Goal: Task Accomplishment & Management: Use online tool/utility

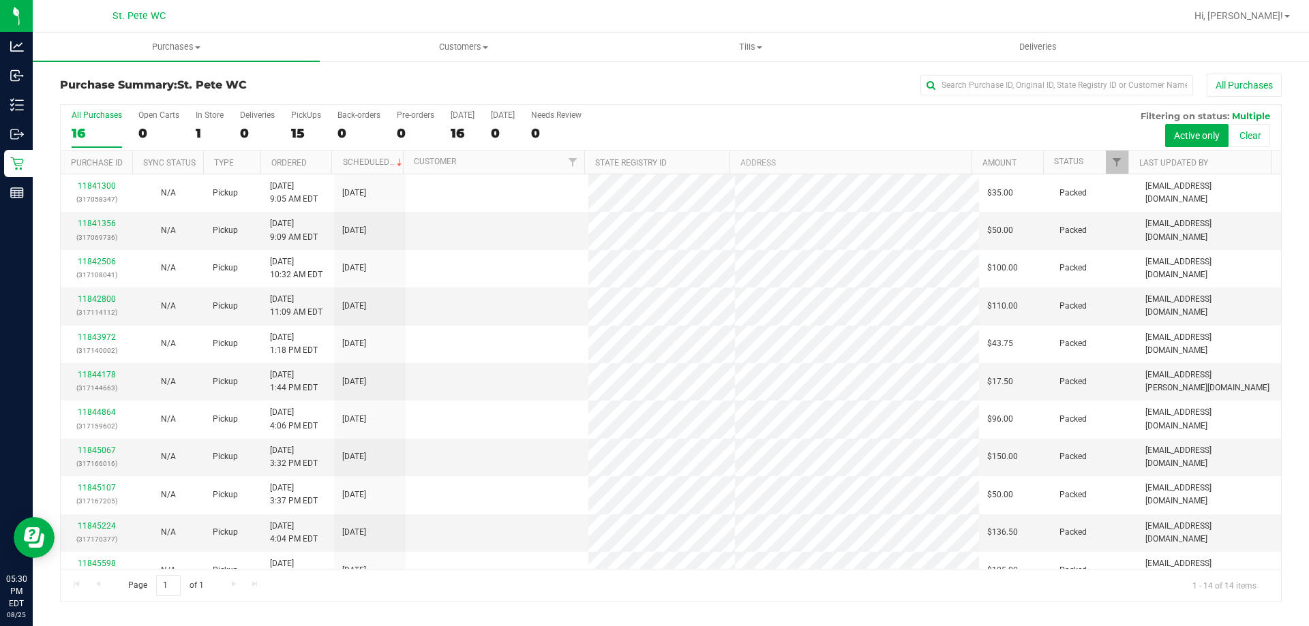
scroll to position [134, 0]
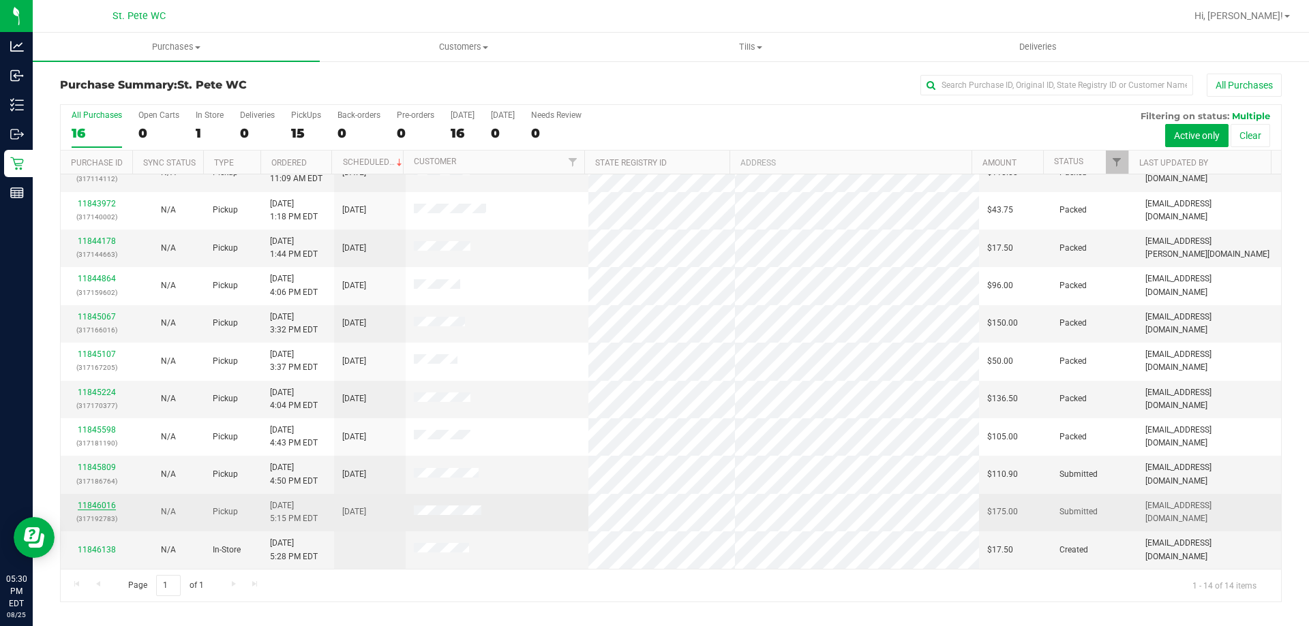
click at [89, 505] on link "11846016" at bounding box center [97, 506] width 38 height 10
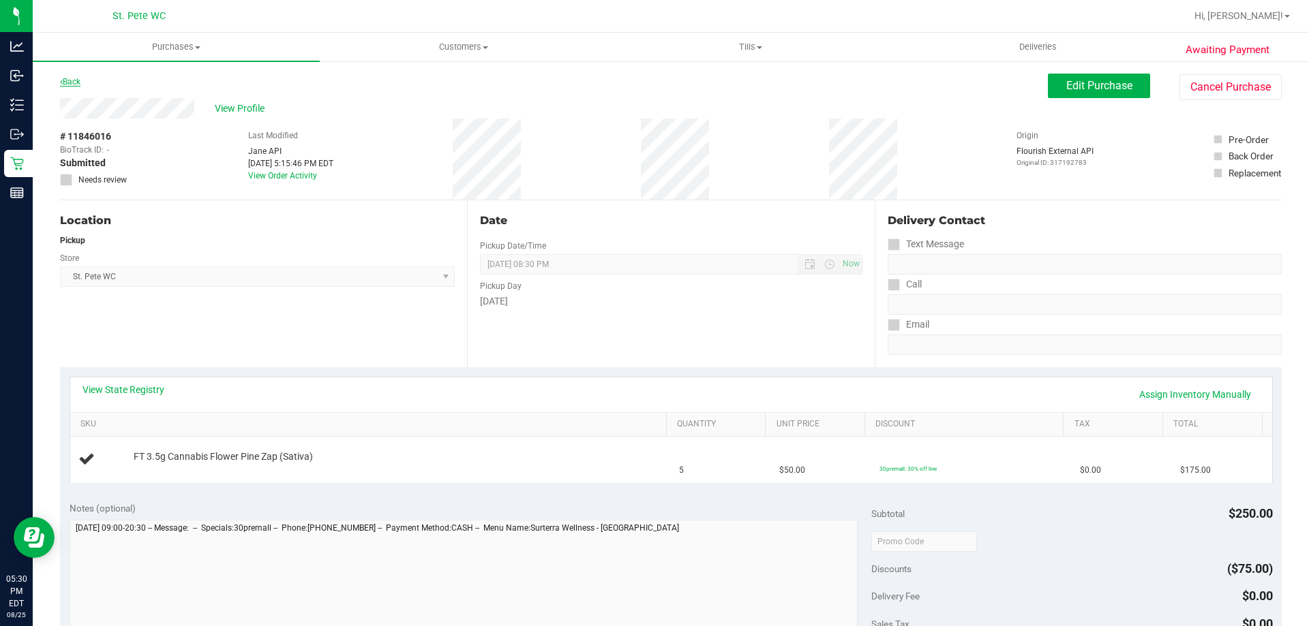
click at [71, 84] on link "Back" at bounding box center [70, 82] width 20 height 10
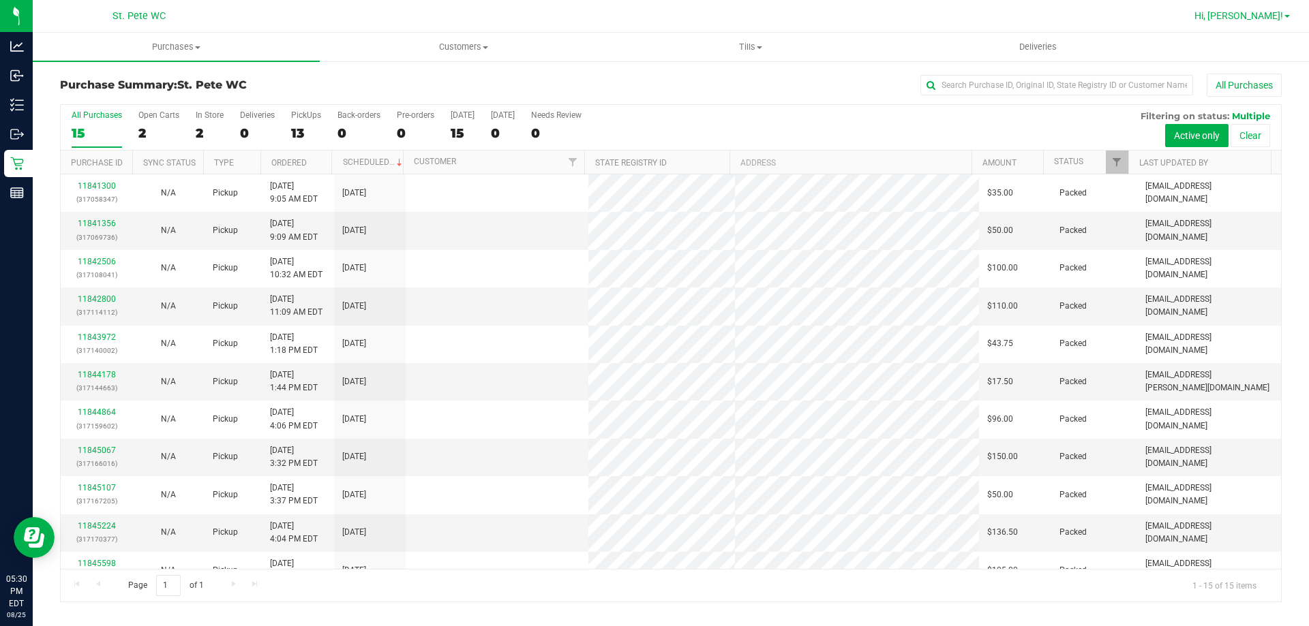
click at [1260, 20] on span "Hi, [PERSON_NAME]!" at bounding box center [1238, 15] width 89 height 11
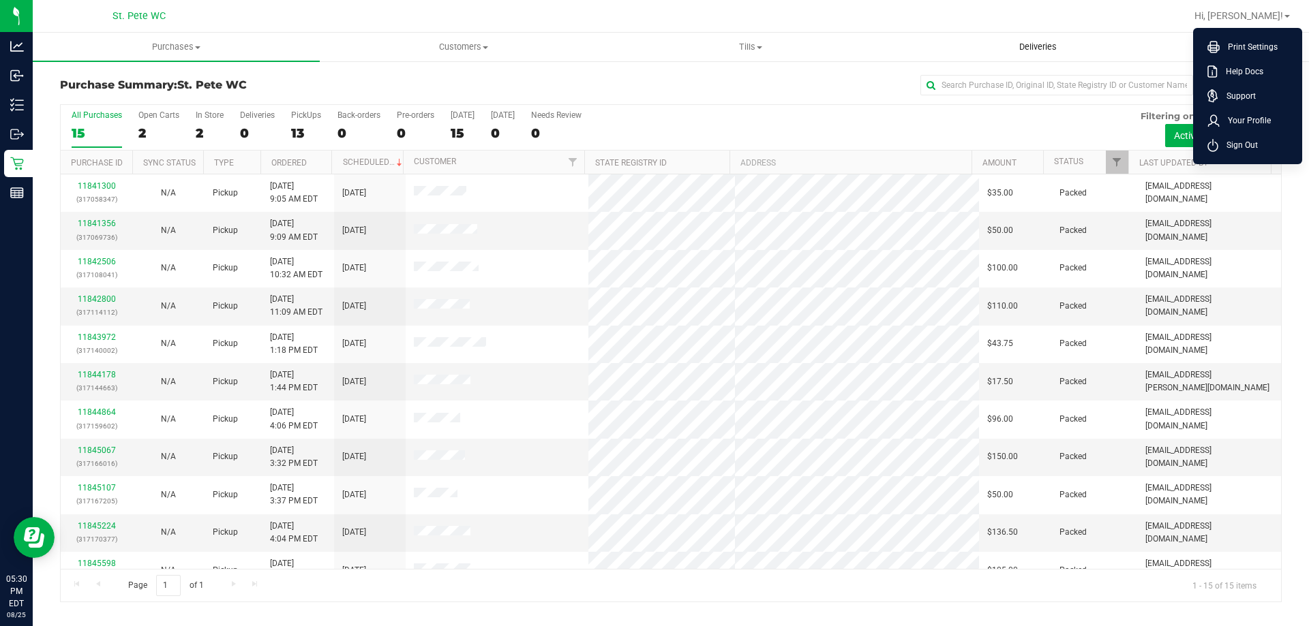
click at [1142, 51] on uib-tab-heading "Deliveries" at bounding box center [1038, 46] width 286 height 27
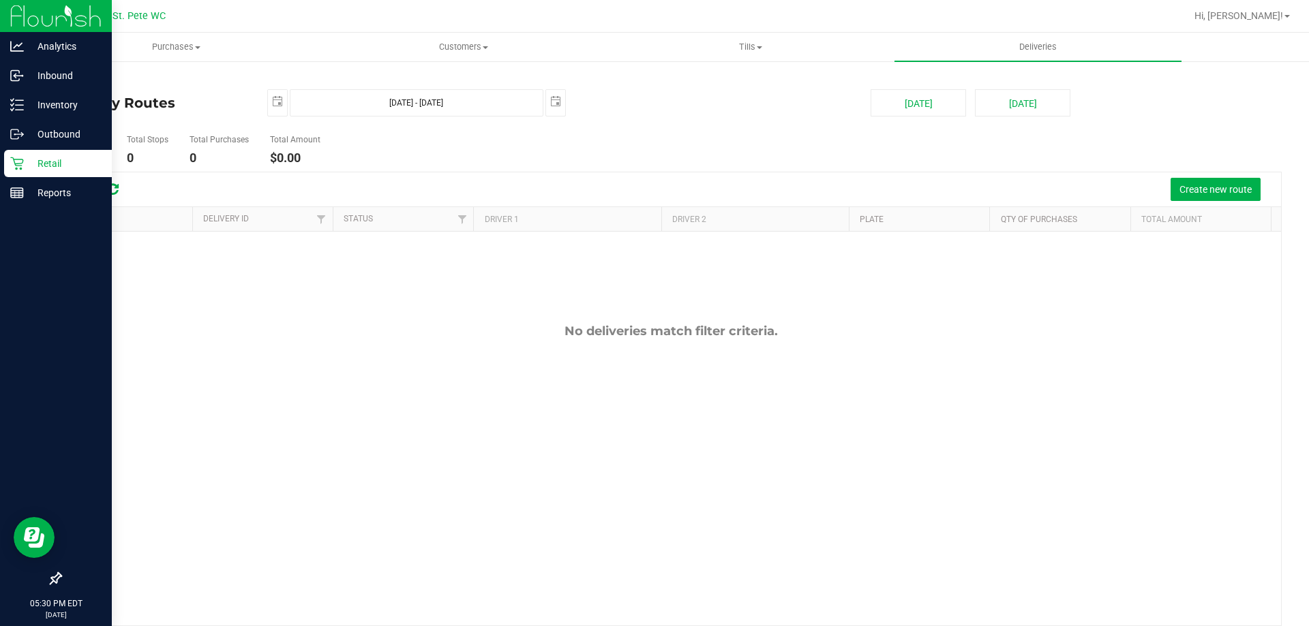
click at [19, 160] on icon at bounding box center [16, 163] width 13 height 13
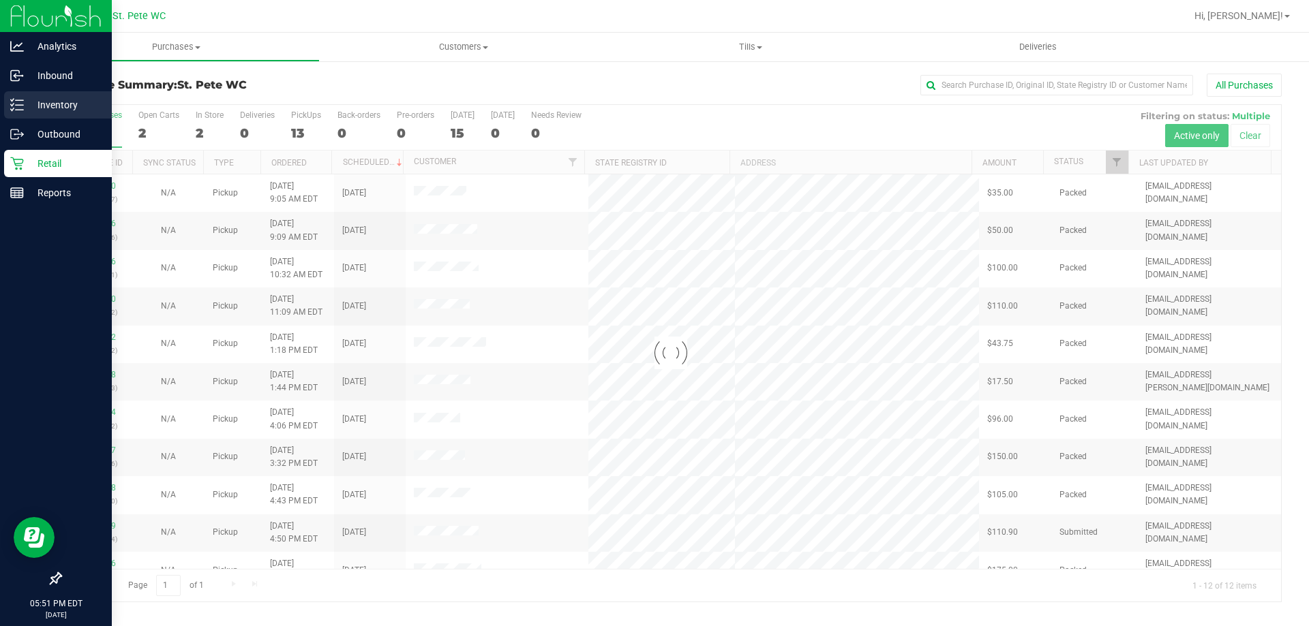
click at [19, 93] on div "Inventory" at bounding box center [58, 104] width 108 height 27
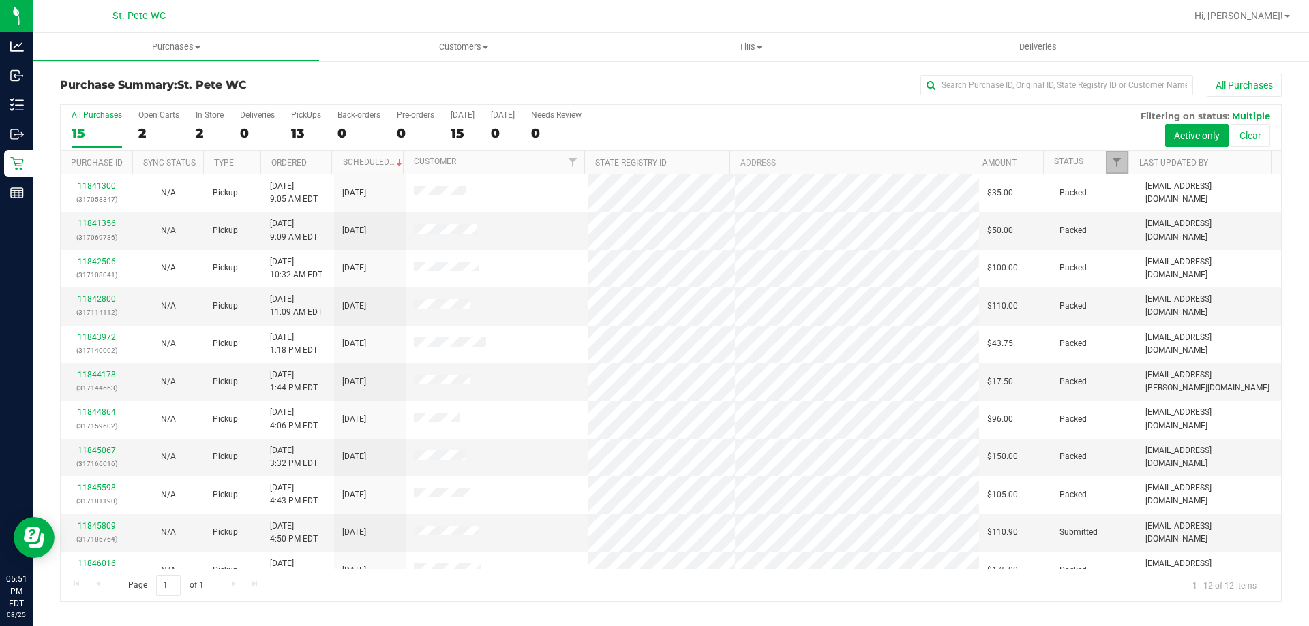
click at [1109, 161] on link "Filter" at bounding box center [1117, 162] width 22 height 23
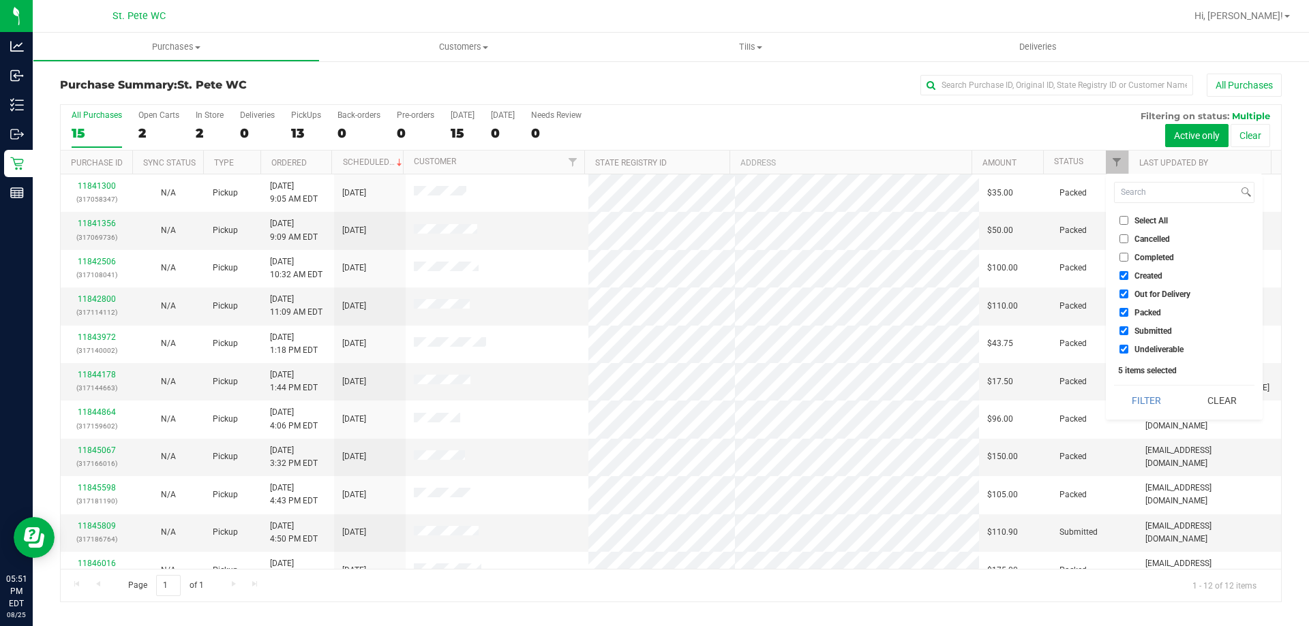
click at [1153, 277] on span "Created" at bounding box center [1148, 276] width 28 height 8
click at [1128, 277] on input "Created" at bounding box center [1123, 275] width 9 height 9
checkbox input "false"
click at [1153, 292] on span "Out for Delivery" at bounding box center [1162, 294] width 56 height 8
click at [1128, 292] on input "Out for Delivery" at bounding box center [1123, 294] width 9 height 9
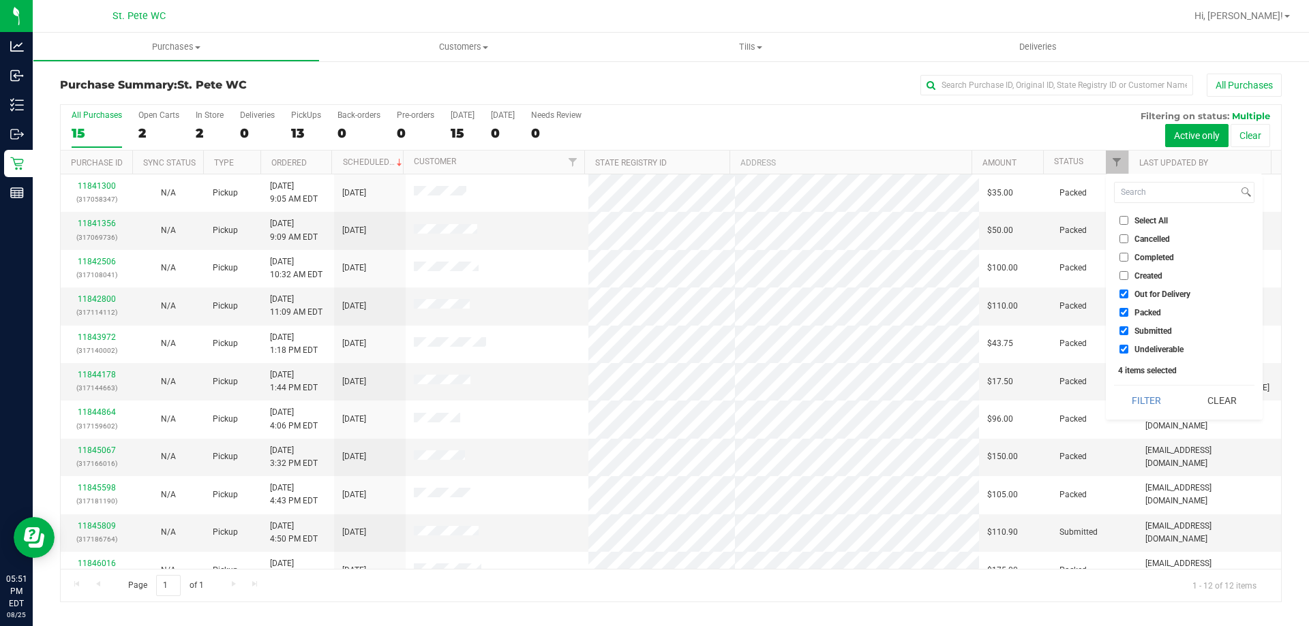
checkbox input "false"
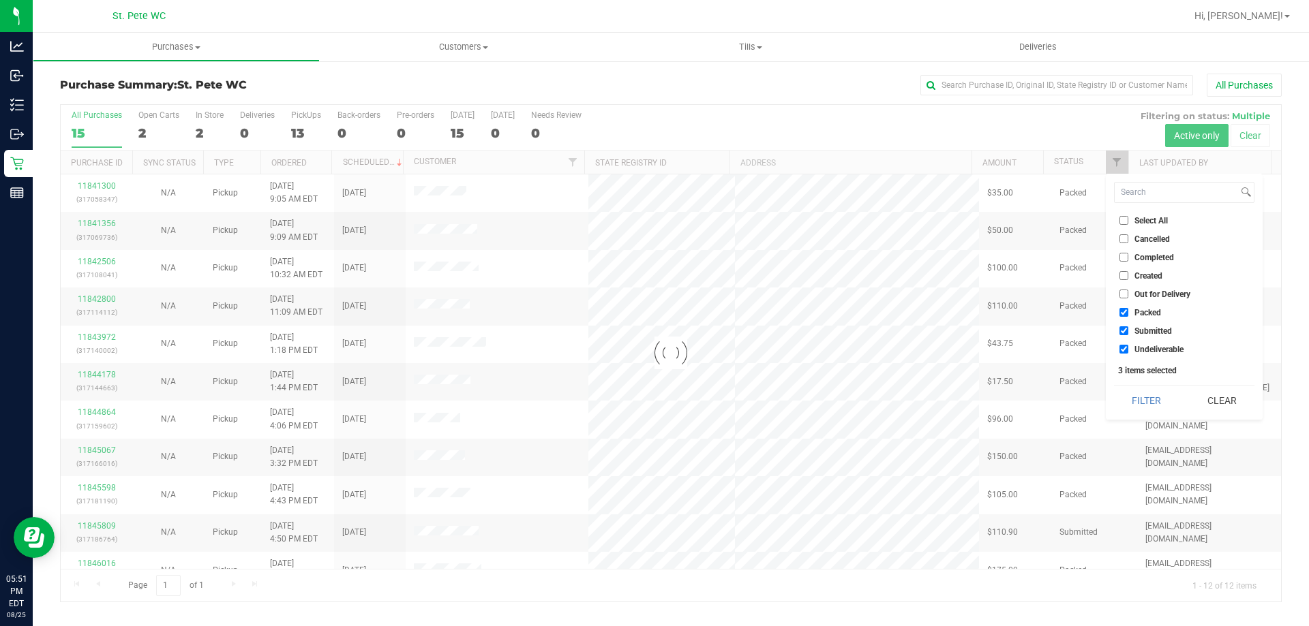
click at [1152, 310] on span "Packed" at bounding box center [1147, 313] width 27 height 8
click at [1128, 310] on input "Packed" at bounding box center [1123, 312] width 9 height 9
checkbox input "false"
click at [1164, 349] on span "Undeliverable" at bounding box center [1158, 350] width 49 height 8
click at [1128, 349] on input "Undeliverable" at bounding box center [1123, 349] width 9 height 9
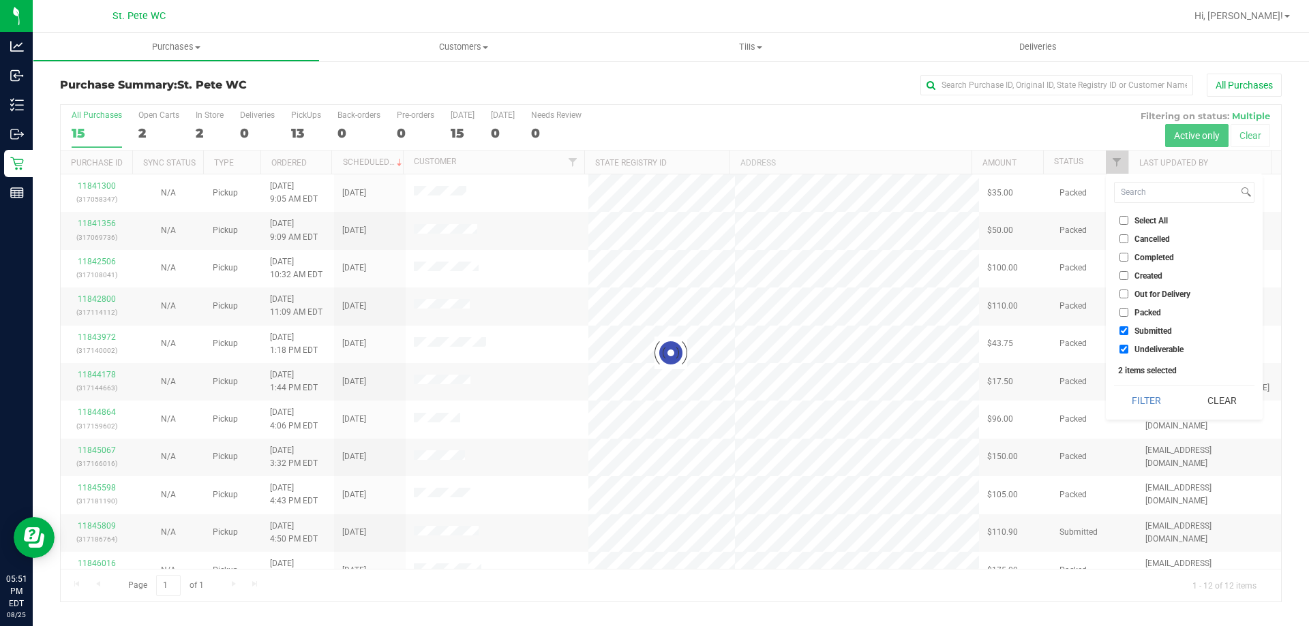
checkbox input "false"
click at [1153, 395] on button "Filter" at bounding box center [1146, 401] width 65 height 30
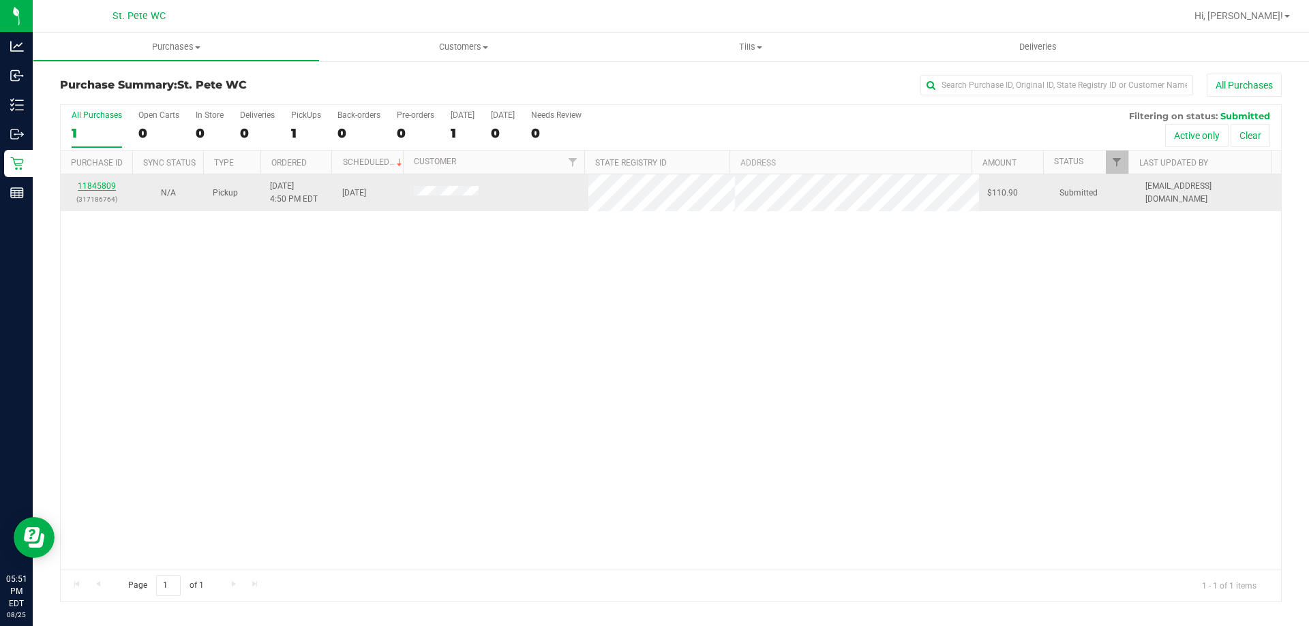
click at [106, 183] on link "11845809" at bounding box center [97, 186] width 38 height 10
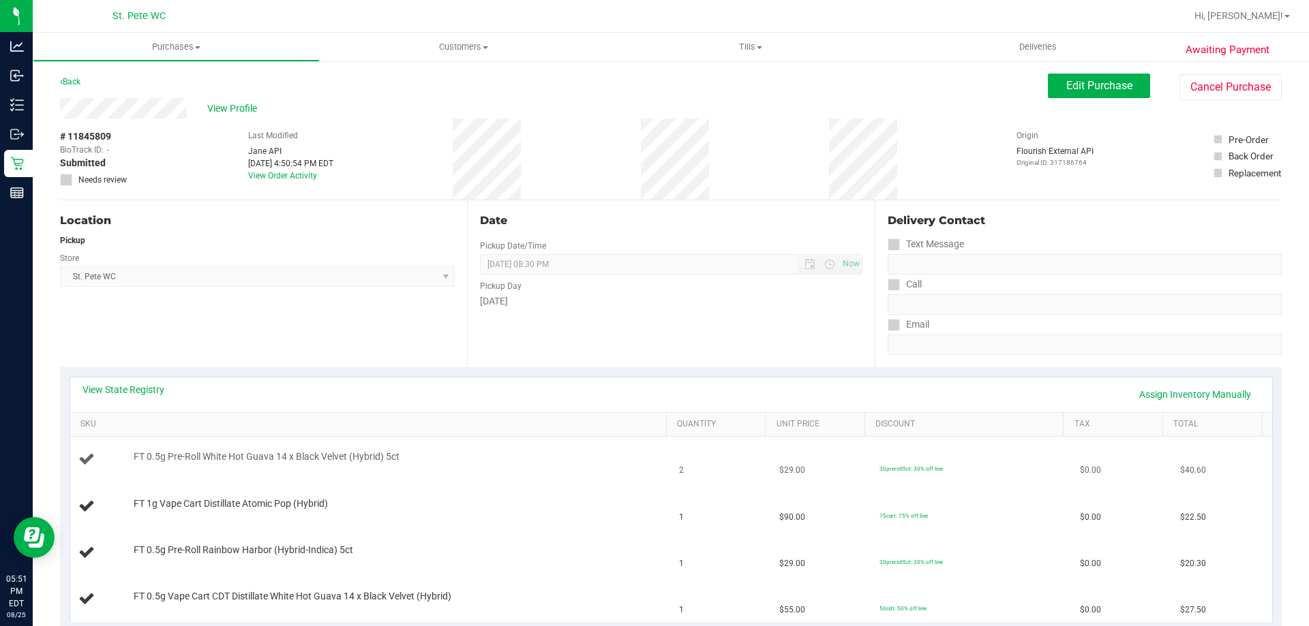
scroll to position [204, 0]
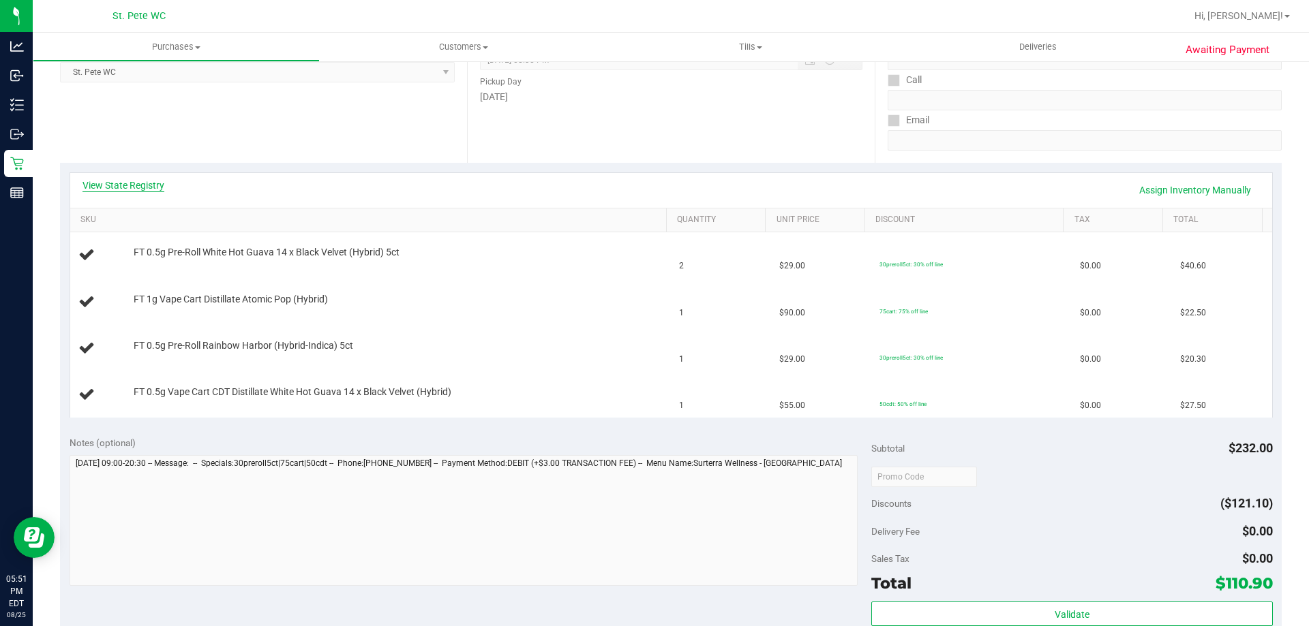
click at [125, 179] on link "View State Registry" at bounding box center [123, 186] width 82 height 14
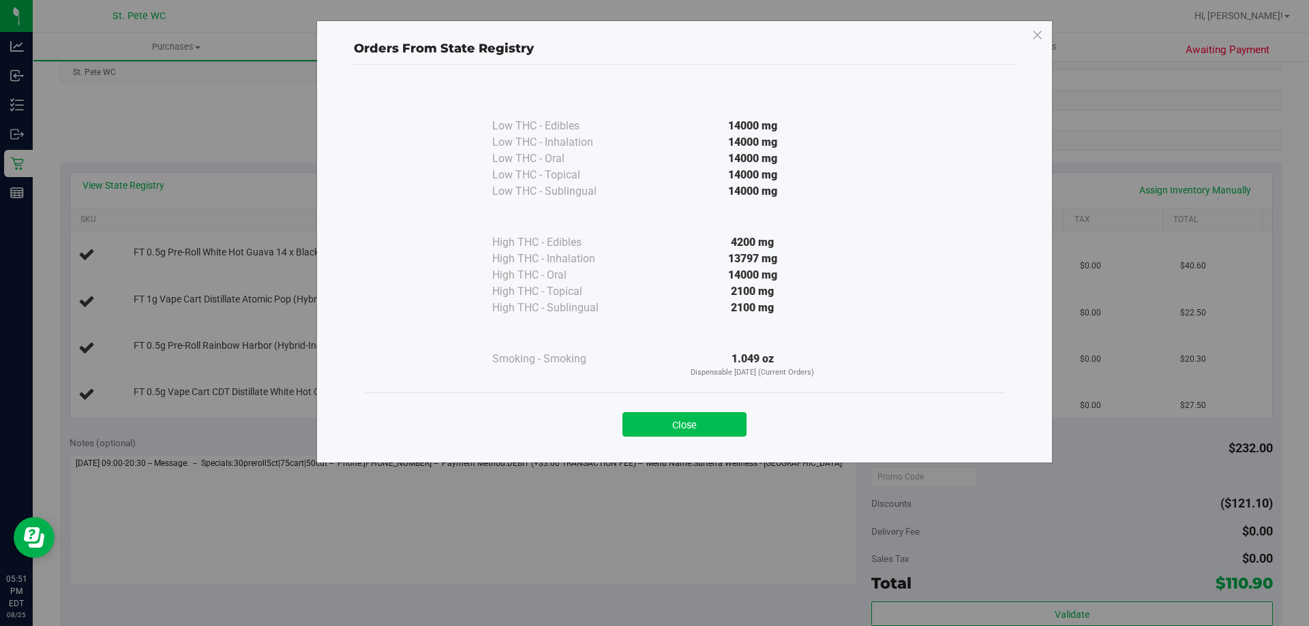
click at [695, 426] on button "Close" at bounding box center [684, 424] width 124 height 25
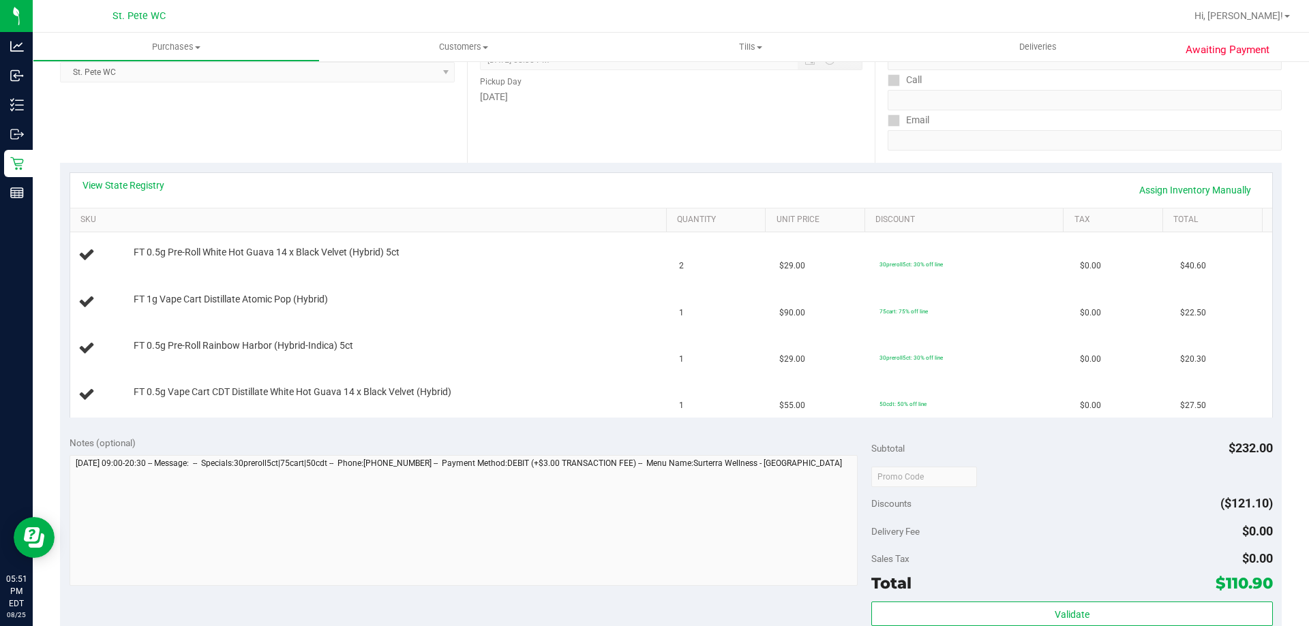
click at [453, 433] on div "Notes (optional) Subtotal $232.00 Discounts ($121.10) Delivery Fee $0.00 Sales …" at bounding box center [670, 549] width 1221 height 245
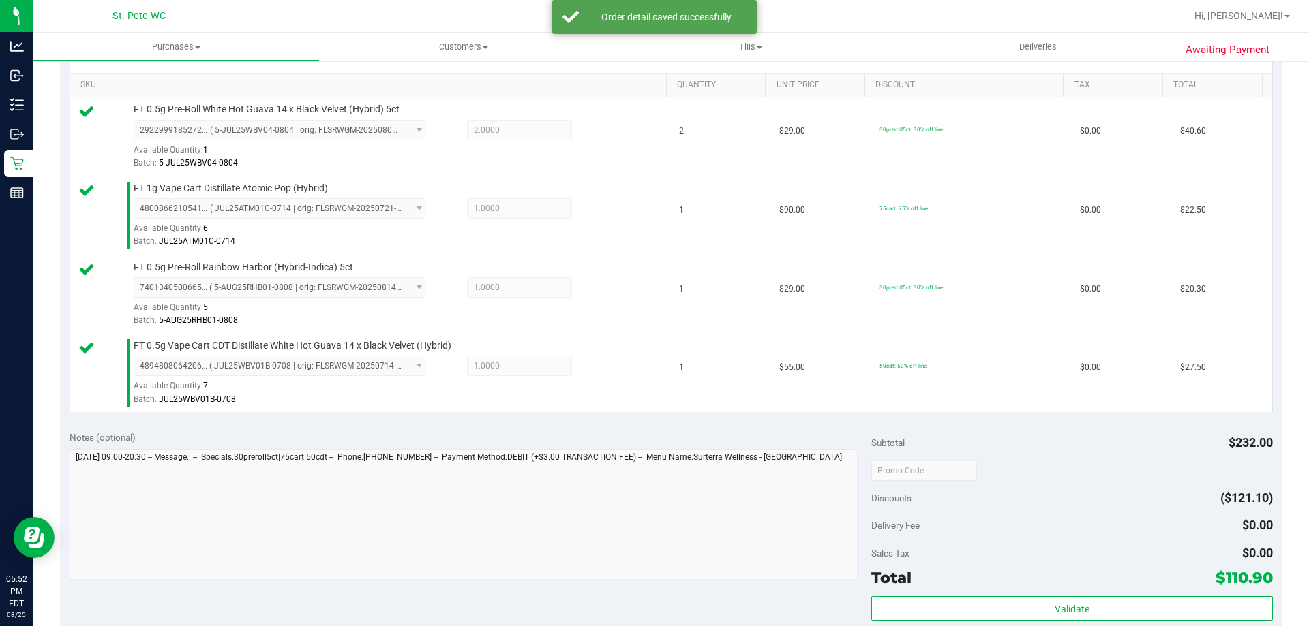
scroll to position [477, 0]
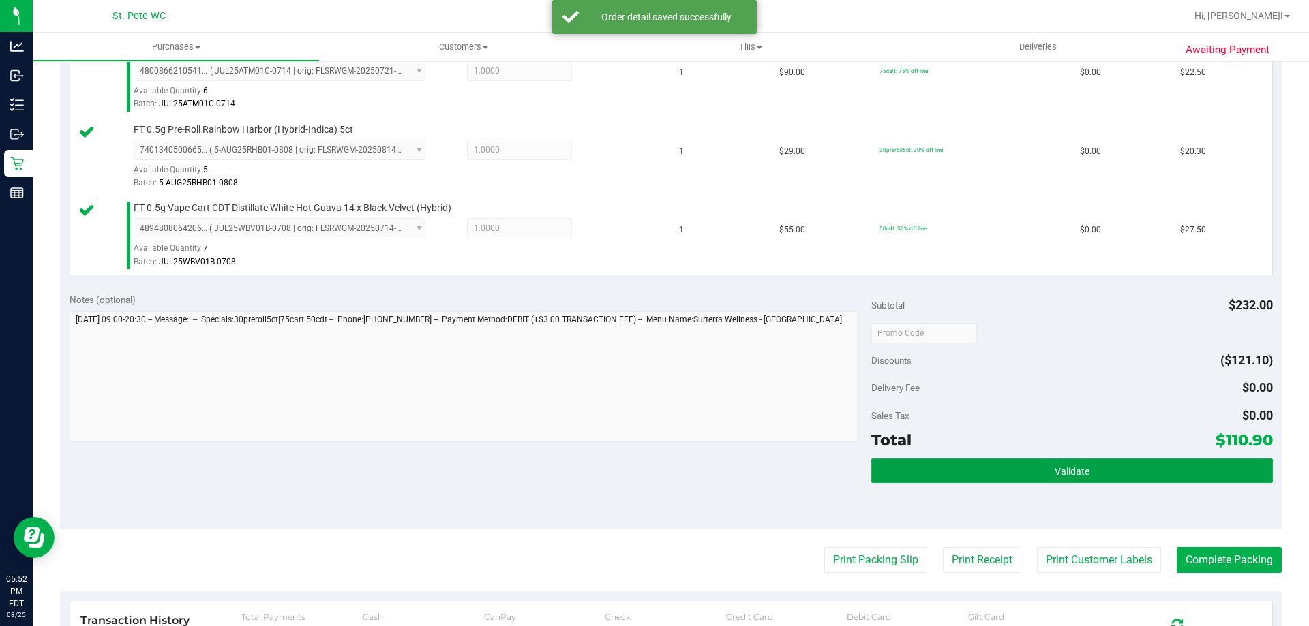
click at [933, 459] on button "Validate" at bounding box center [1071, 471] width 401 height 25
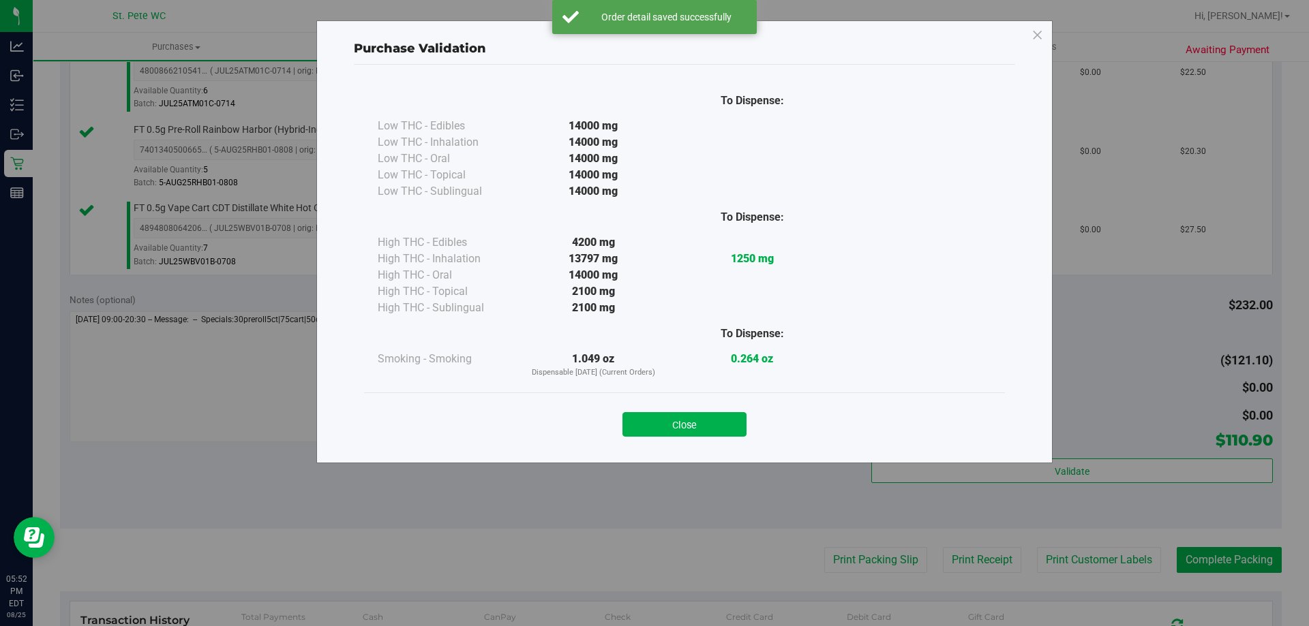
drag, startPoint x: 678, startPoint y: 431, endPoint x: 819, endPoint y: 461, distance: 143.7
click at [679, 431] on button "Close" at bounding box center [684, 424] width 124 height 25
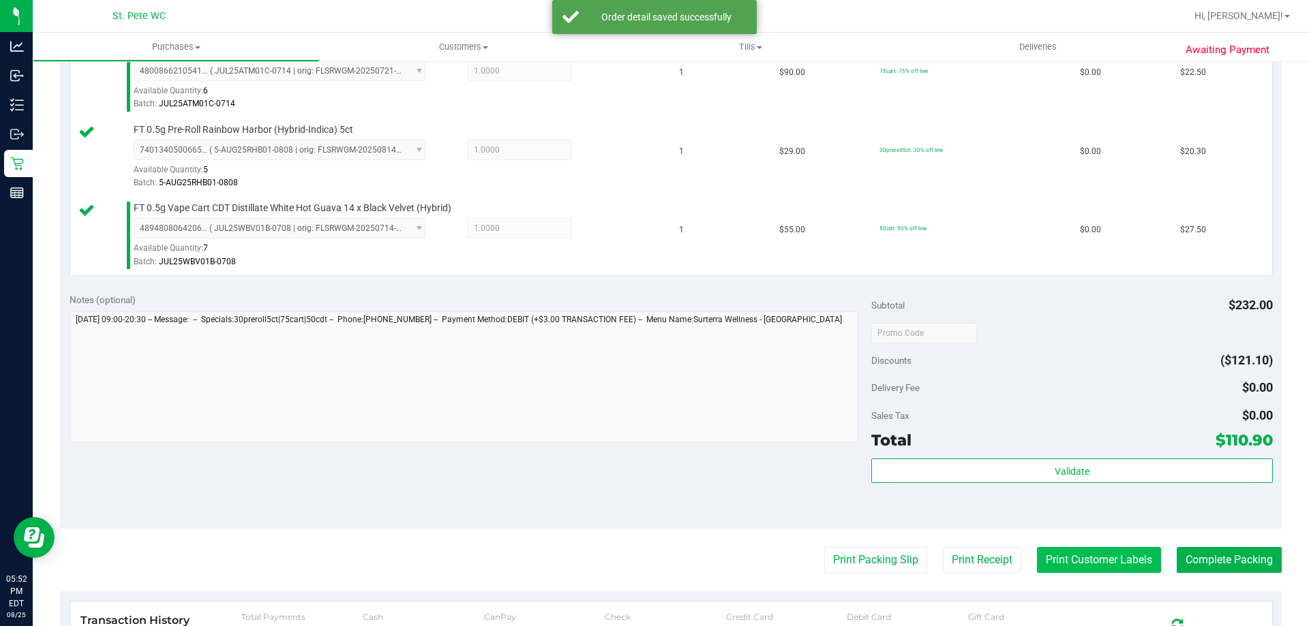
click at [1051, 566] on button "Print Customer Labels" at bounding box center [1099, 560] width 124 height 26
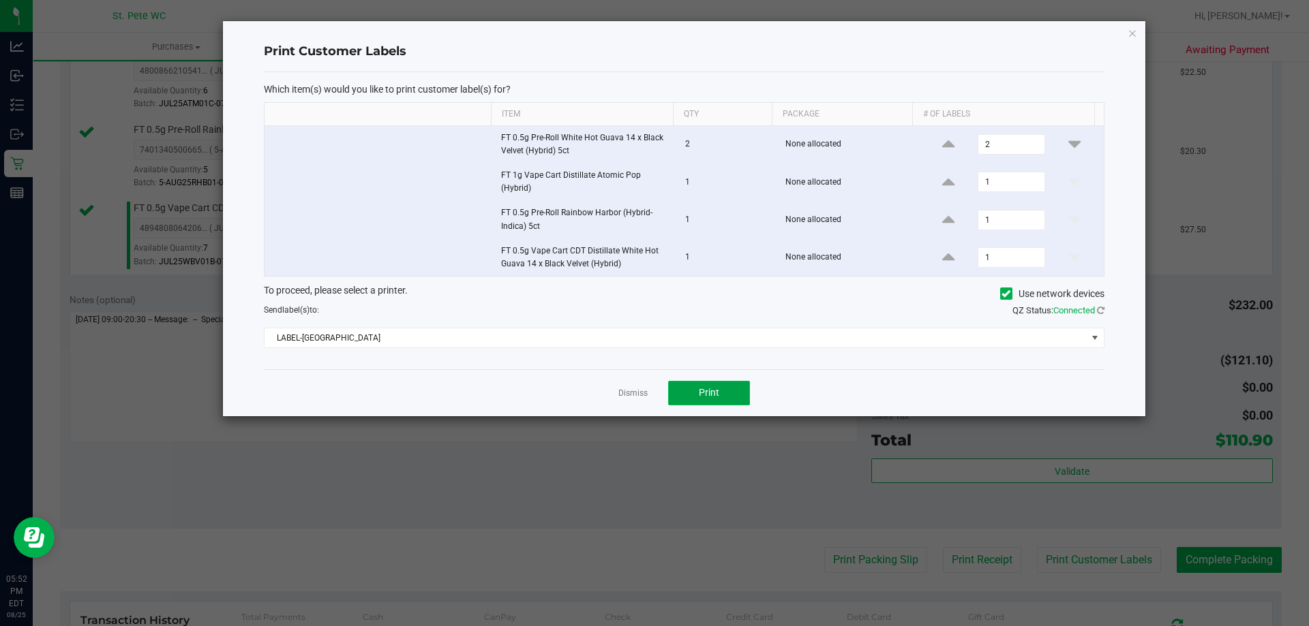
click at [704, 400] on button "Print" at bounding box center [709, 393] width 82 height 25
click at [1133, 31] on icon "button" at bounding box center [1132, 33] width 10 height 16
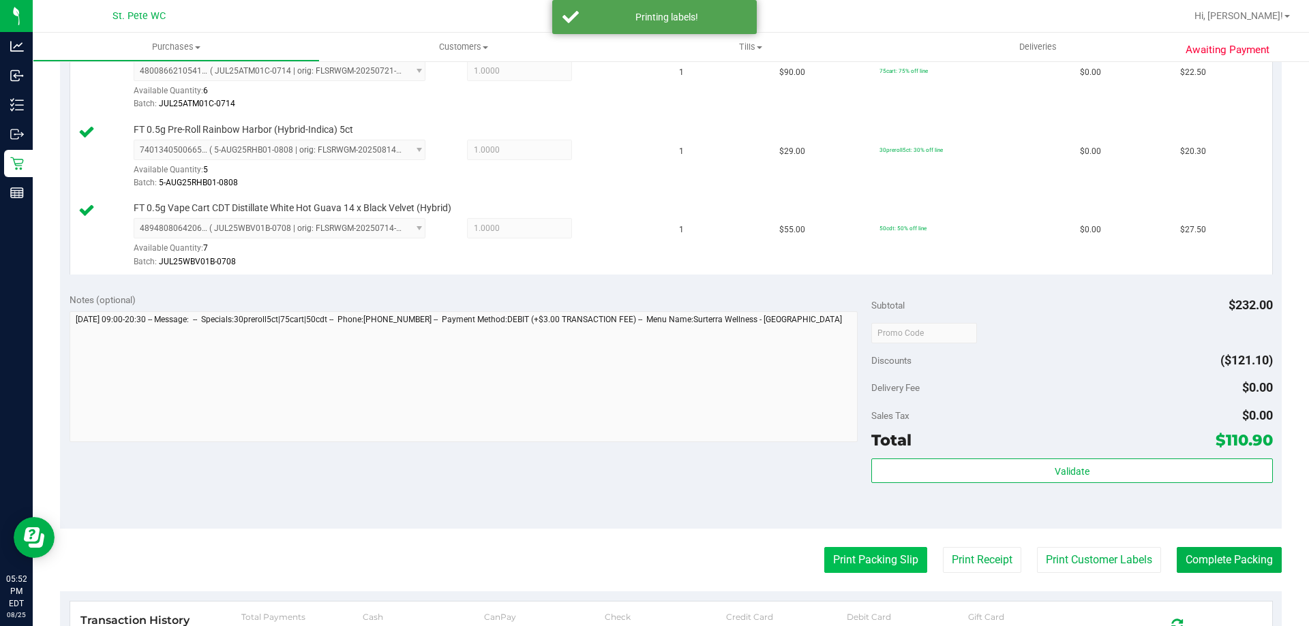
click at [853, 558] on button "Print Packing Slip" at bounding box center [875, 560] width 103 height 26
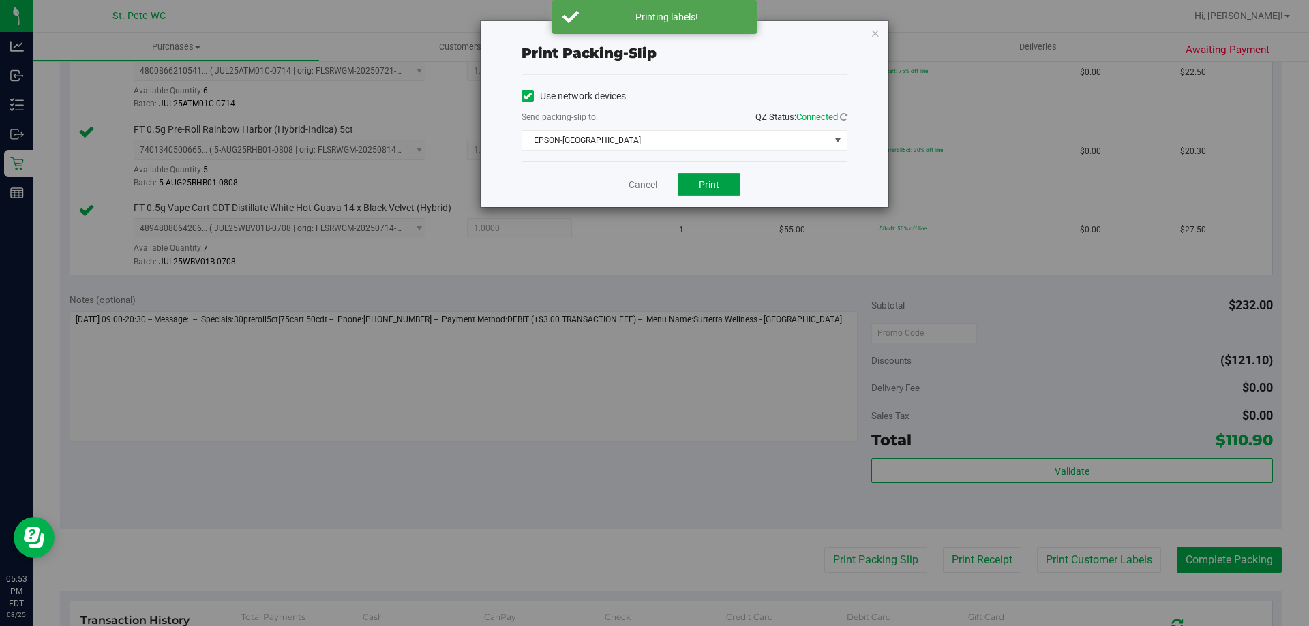
click at [718, 191] on button "Print" at bounding box center [709, 184] width 63 height 23
click at [873, 35] on icon "button" at bounding box center [875, 33] width 10 height 16
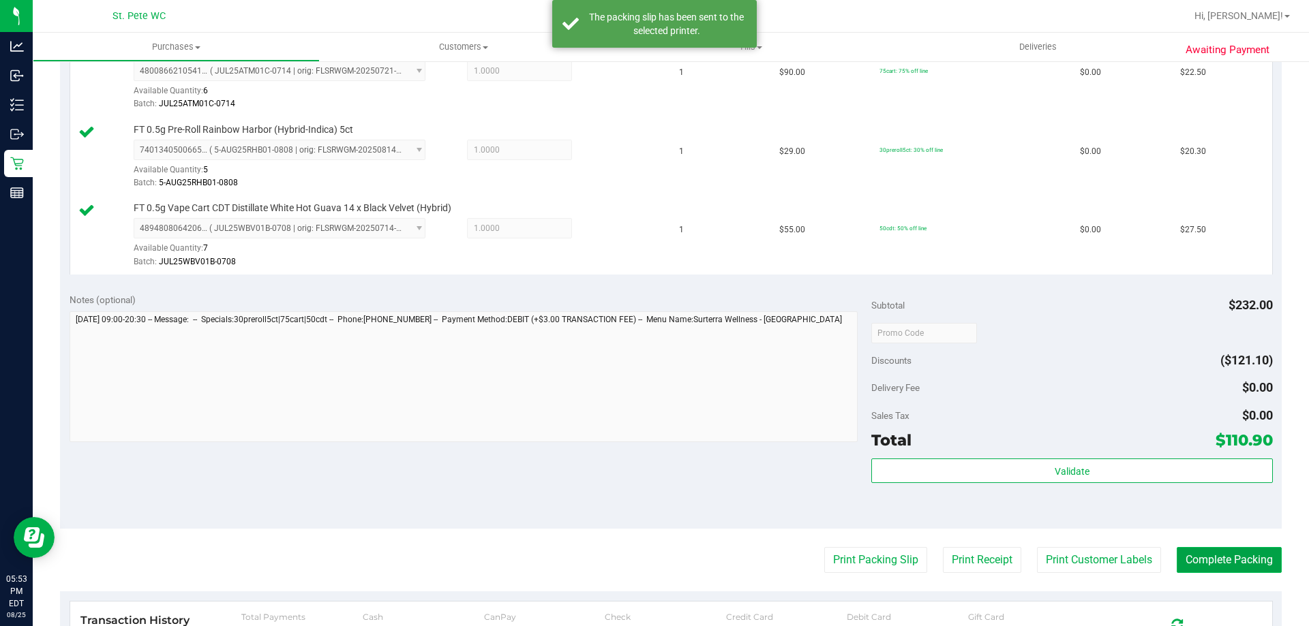
click at [1229, 558] on button "Complete Packing" at bounding box center [1229, 560] width 105 height 26
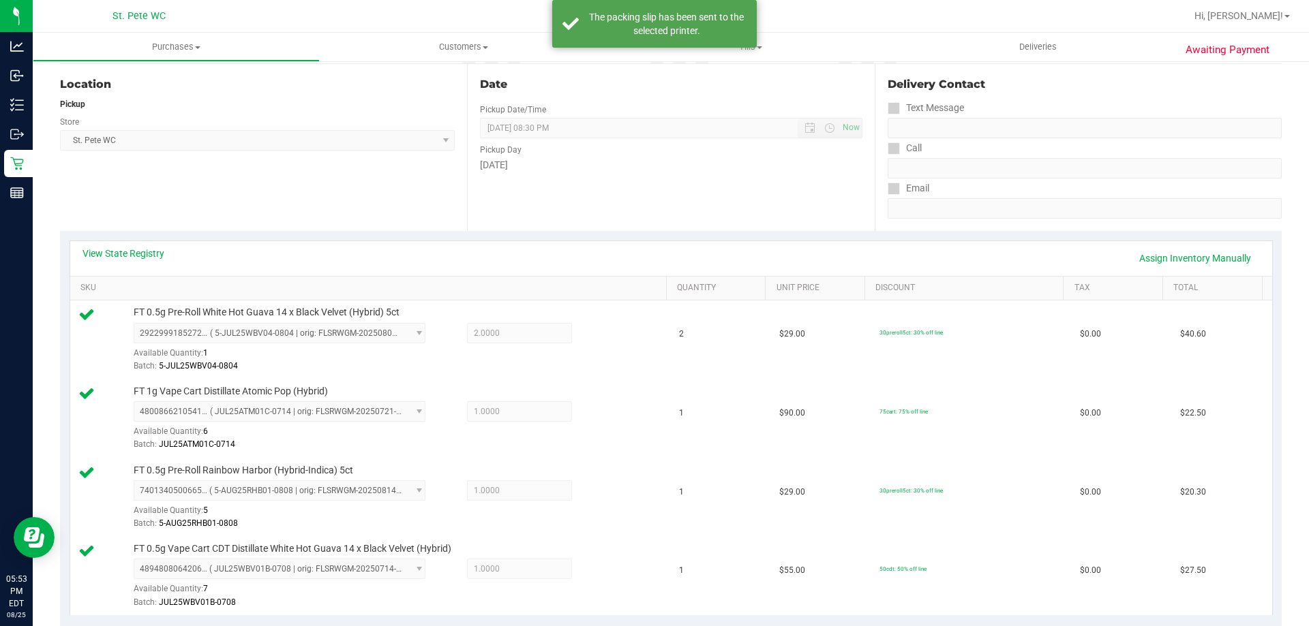
scroll to position [0, 0]
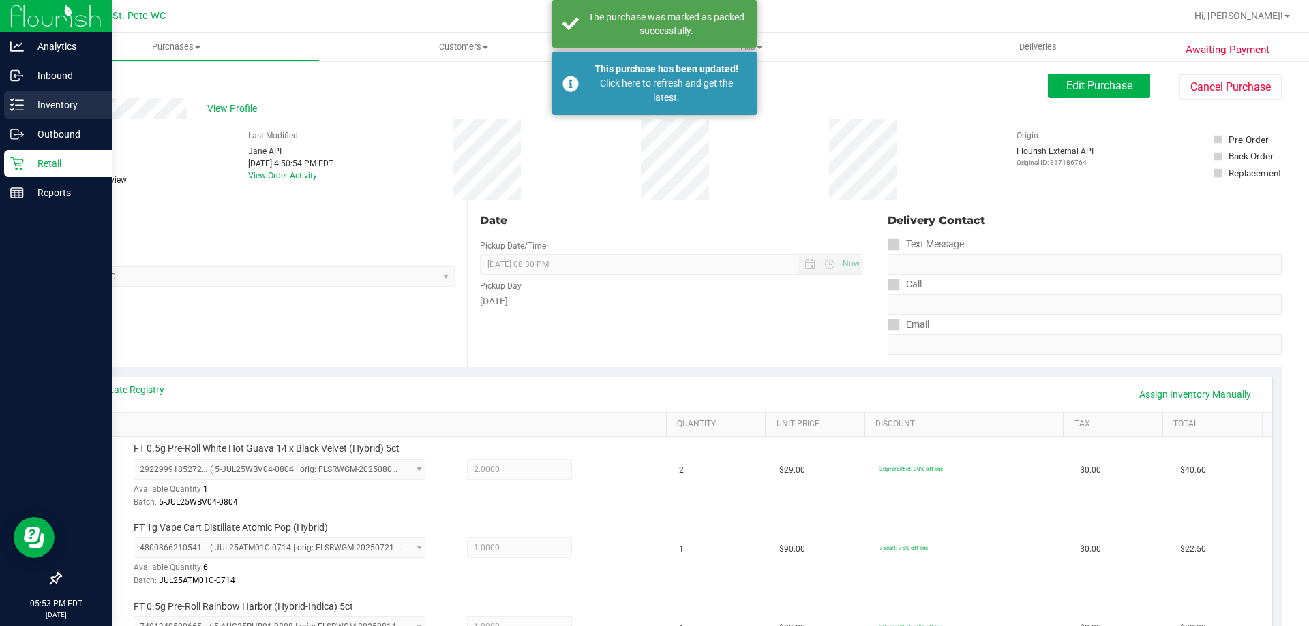
click at [22, 106] on icon at bounding box center [17, 105] width 14 height 14
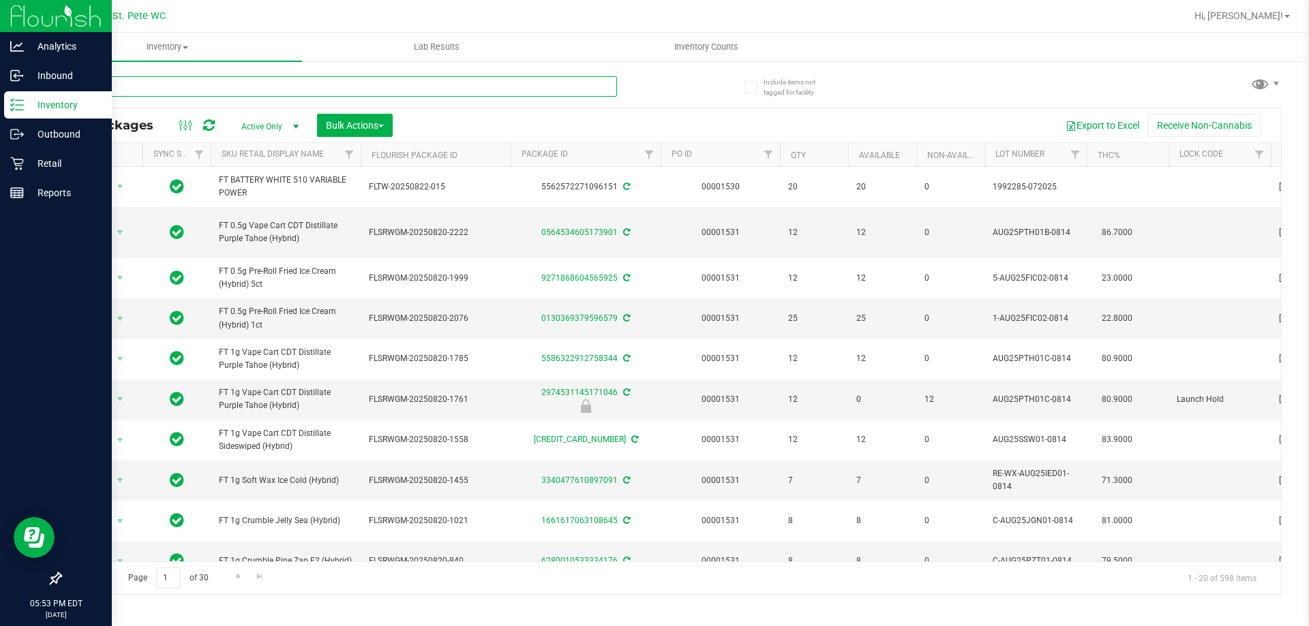
click at [140, 84] on input "text" at bounding box center [338, 86] width 557 height 20
type input "octo"
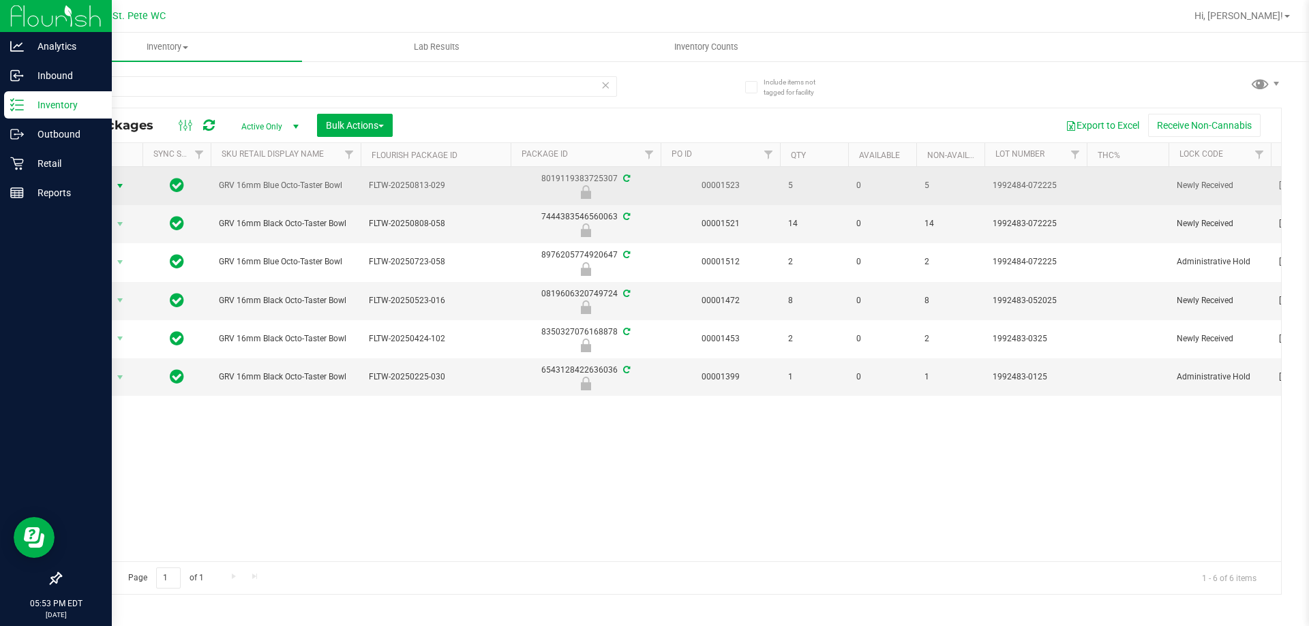
click at [93, 182] on span "Action" at bounding box center [92, 186] width 37 height 19
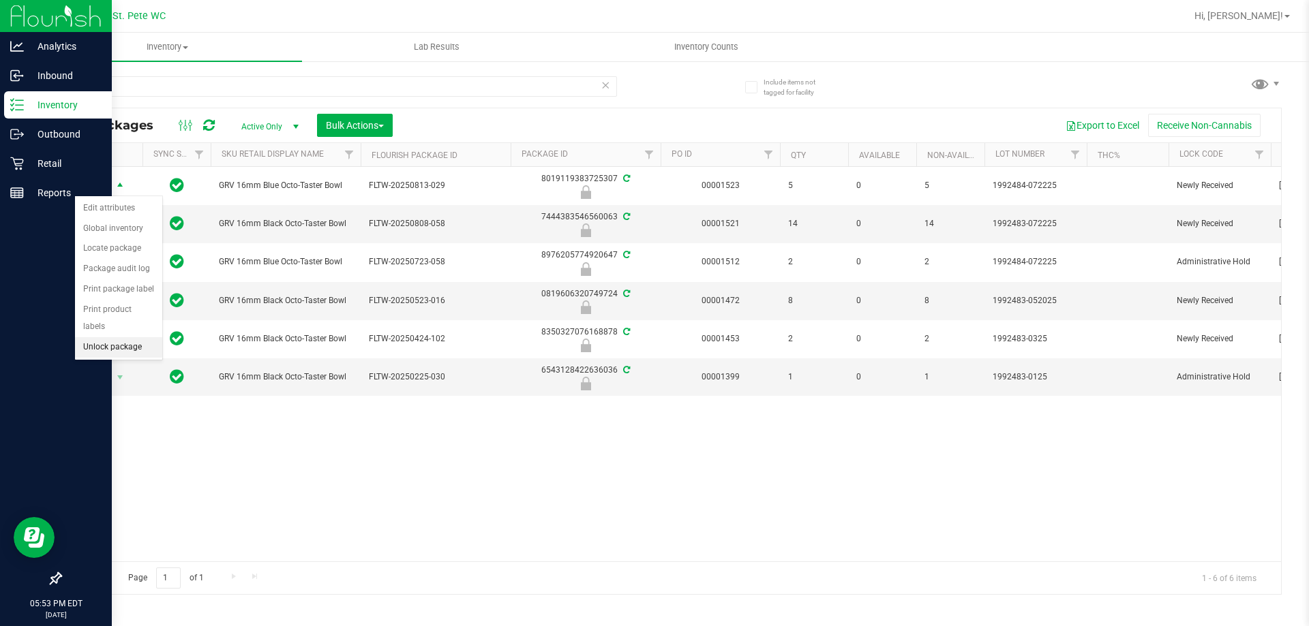
click at [134, 337] on li "Unlock package" at bounding box center [118, 347] width 87 height 20
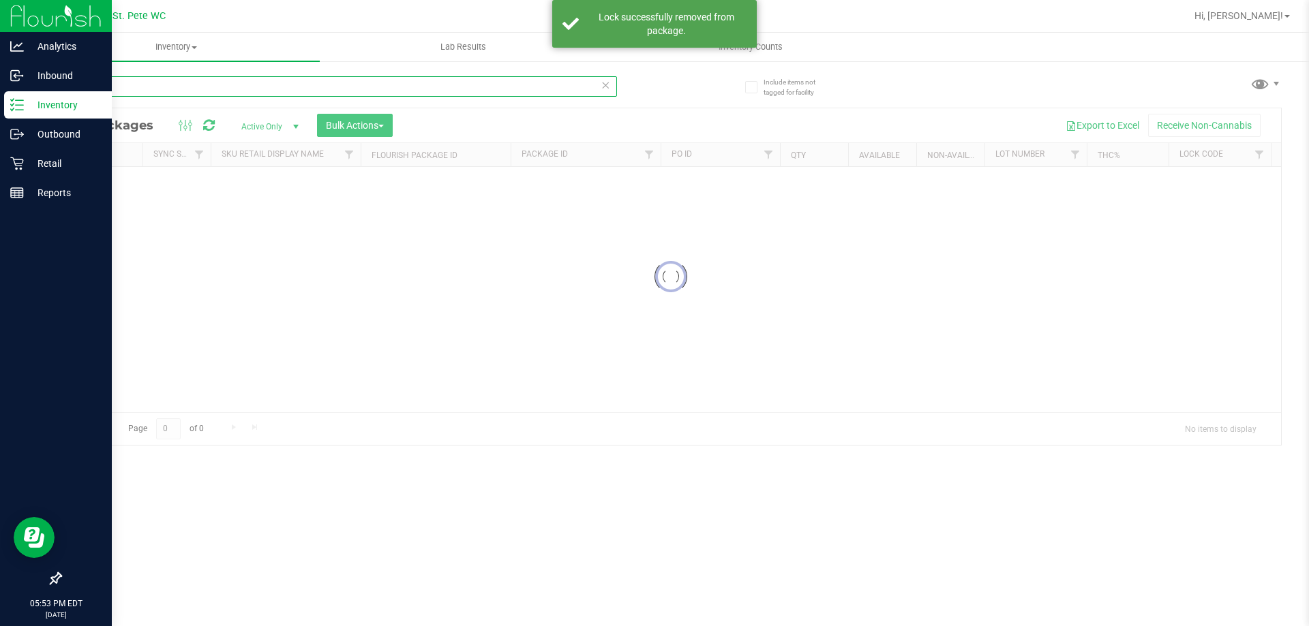
click at [116, 87] on input "octo" at bounding box center [338, 86] width 557 height 20
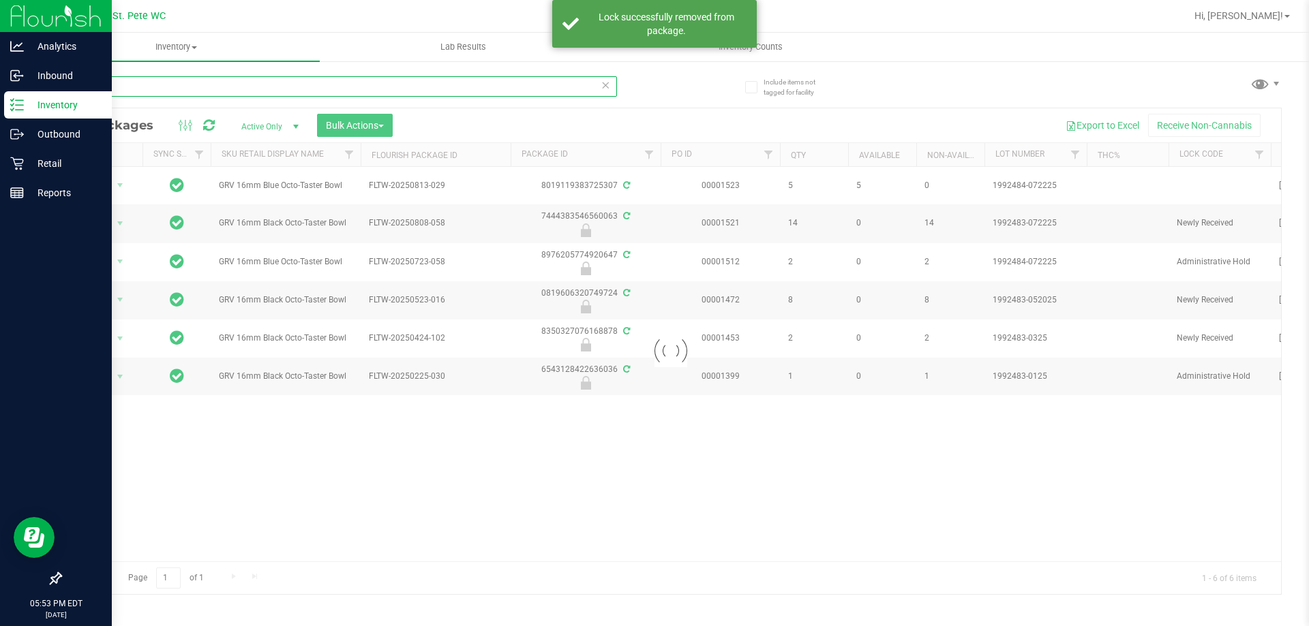
click at [116, 87] on input "octo" at bounding box center [338, 86] width 557 height 20
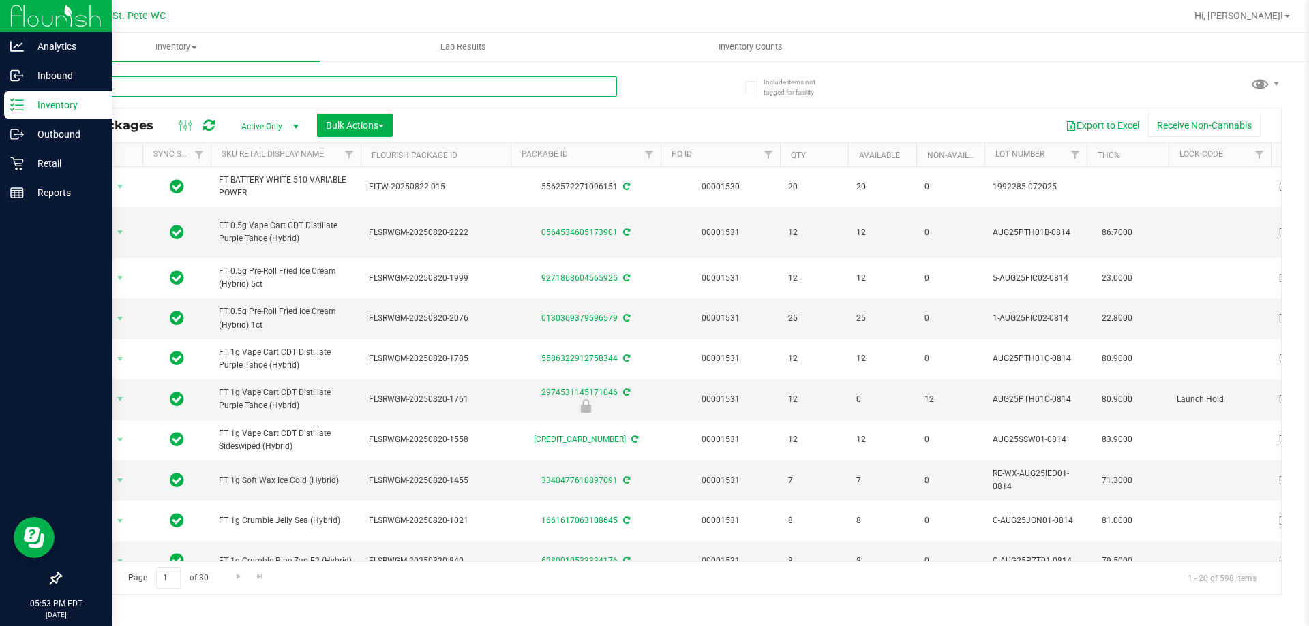
type input "rice"
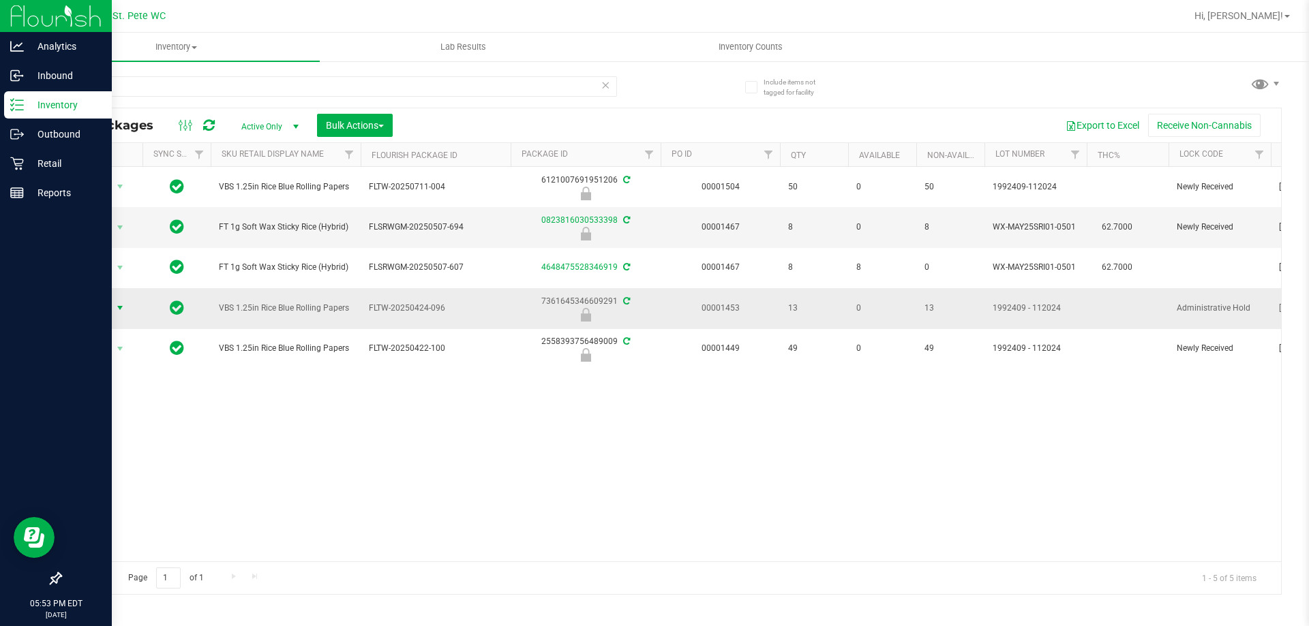
click at [120, 309] on span "select" at bounding box center [120, 308] width 11 height 11
click at [126, 460] on li "Unlock package" at bounding box center [118, 470] width 87 height 20
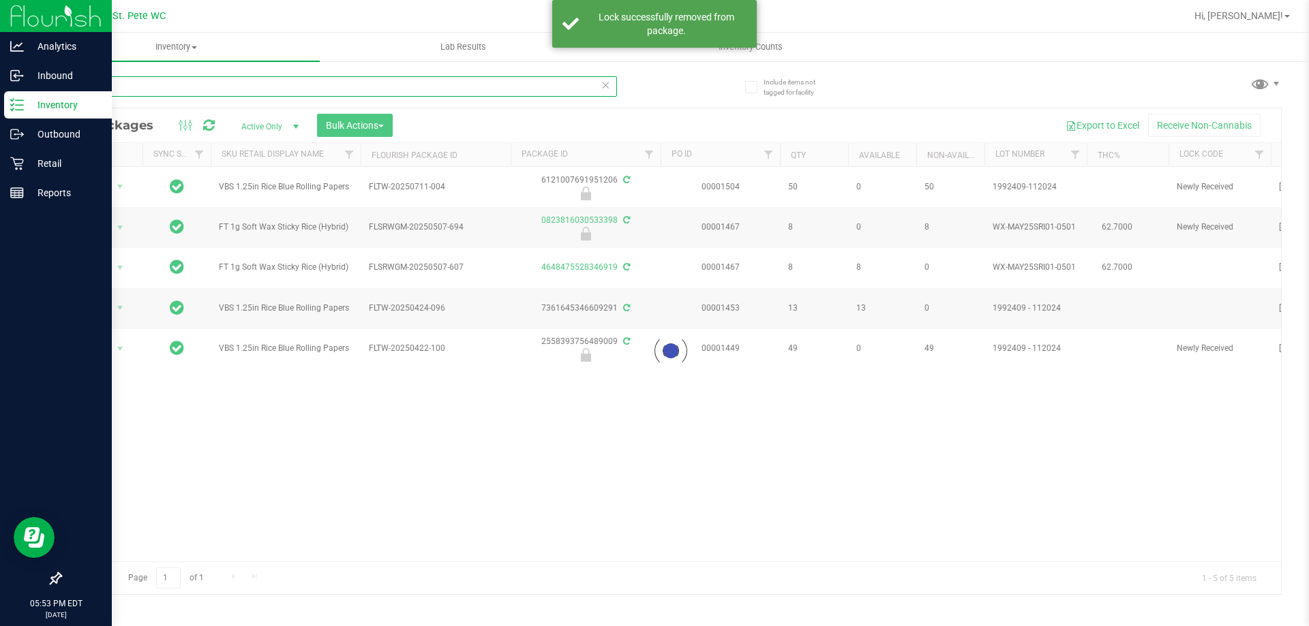
click at [162, 87] on input "rice" at bounding box center [338, 86] width 557 height 20
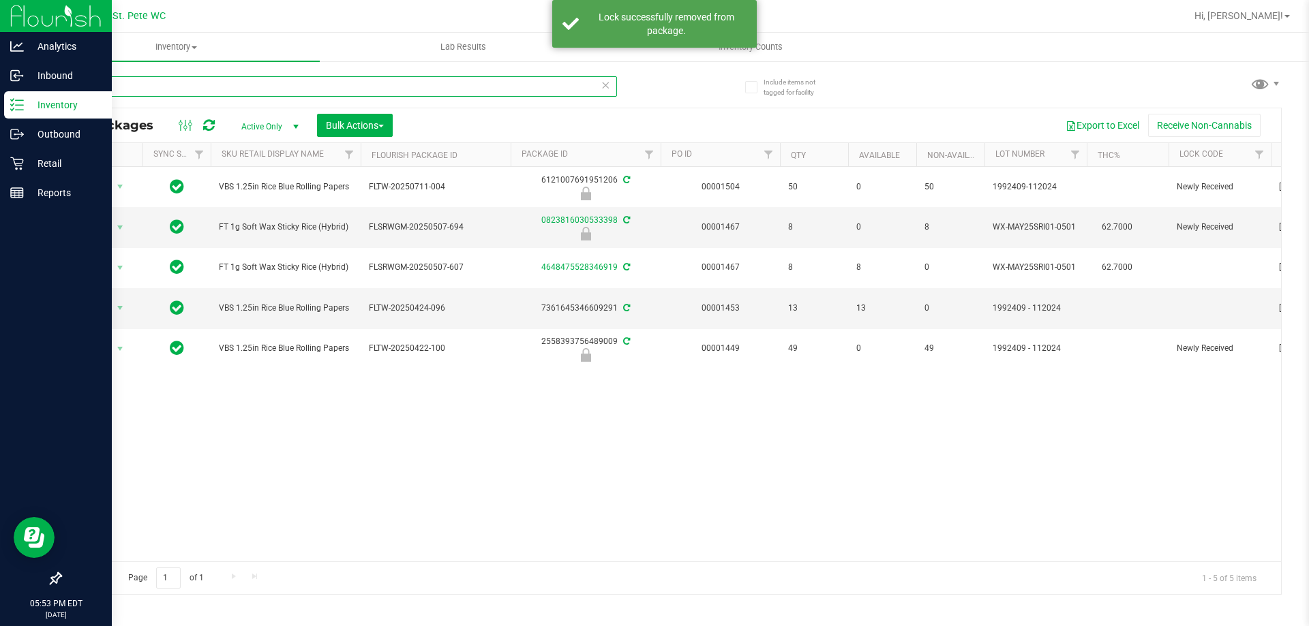
click at [162, 87] on input "rice" at bounding box center [338, 86] width 557 height 20
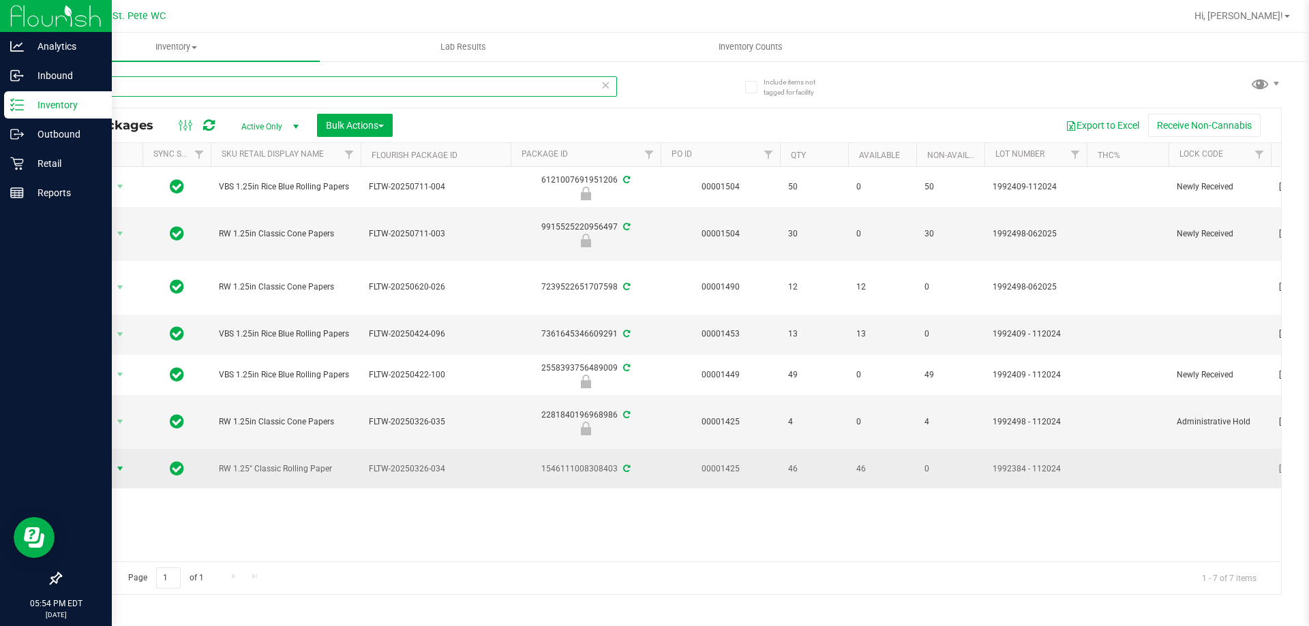
type input "paper"
click at [115, 474] on span "select" at bounding box center [120, 469] width 11 height 11
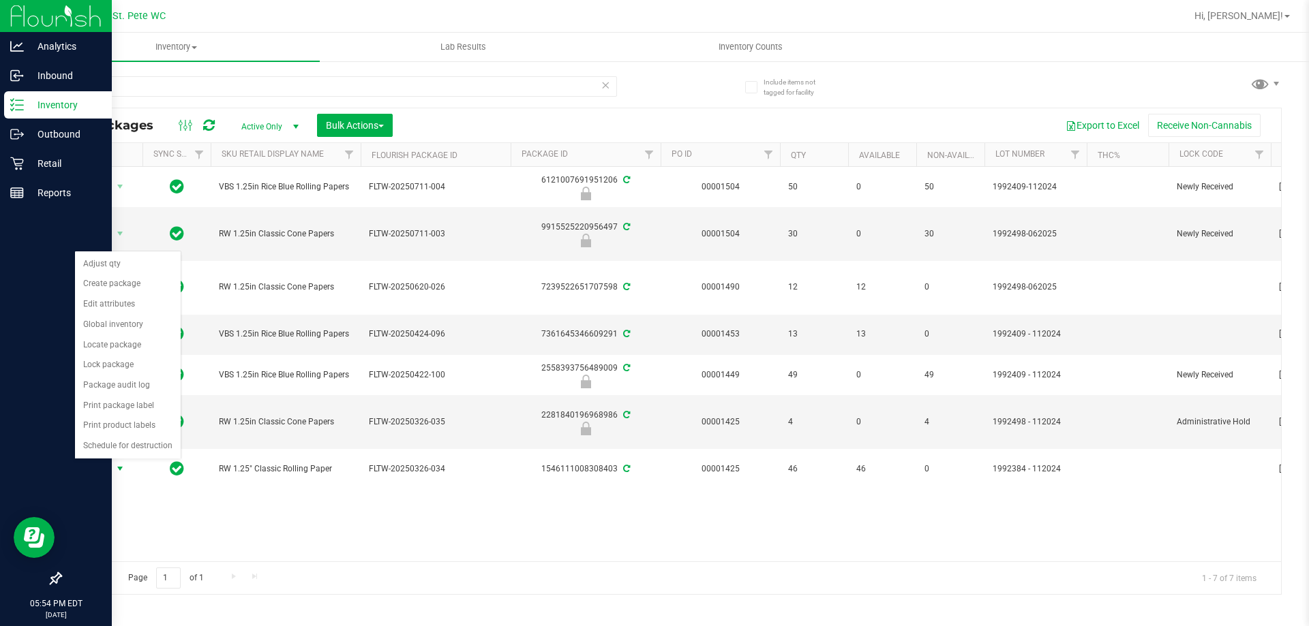
click at [238, 513] on div "Action Action Edit attributes Global inventory Locate package Package audit log…" at bounding box center [671, 364] width 1220 height 395
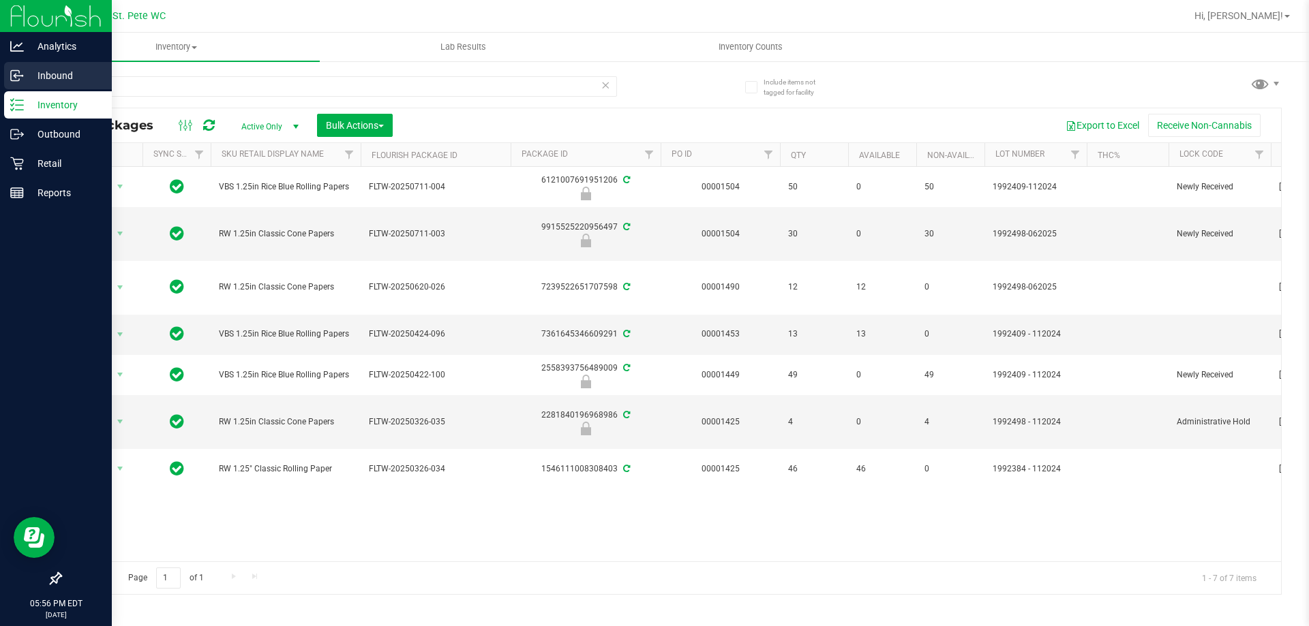
click at [106, 83] on div "Inbound" at bounding box center [58, 75] width 108 height 27
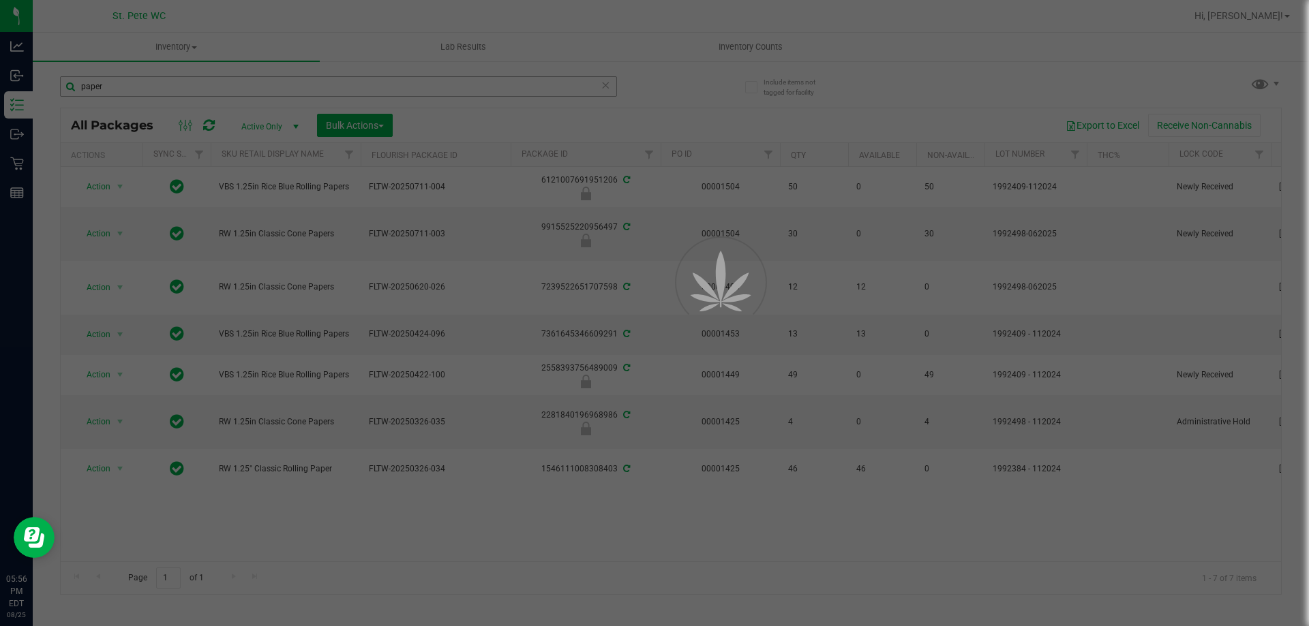
click at [142, 85] on div at bounding box center [654, 313] width 1309 height 626
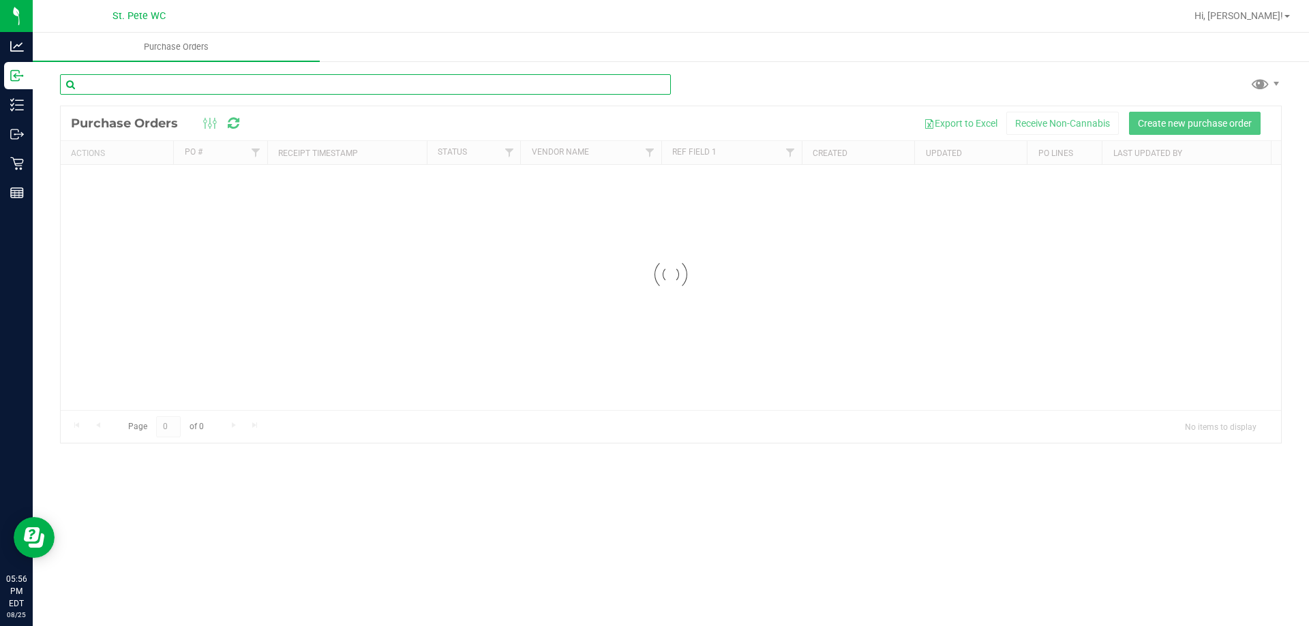
click at [134, 91] on input "text" at bounding box center [365, 84] width 611 height 20
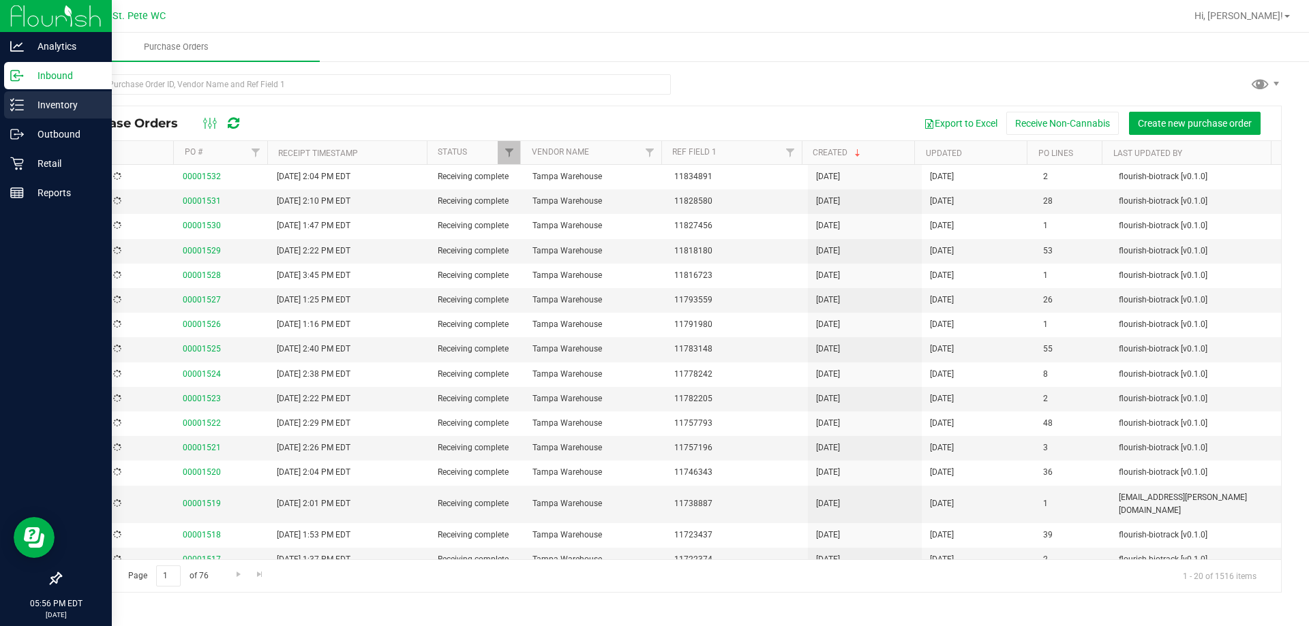
click at [18, 105] on line at bounding box center [19, 105] width 7 height 0
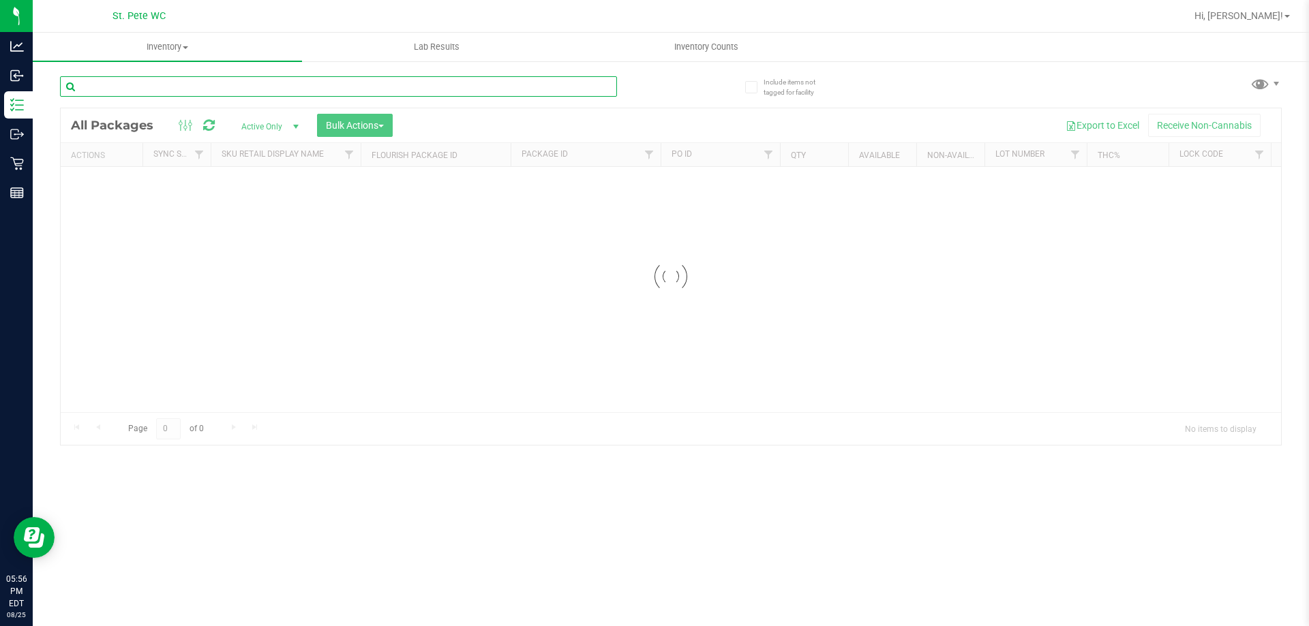
click at [150, 87] on input "text" at bounding box center [338, 86] width 557 height 20
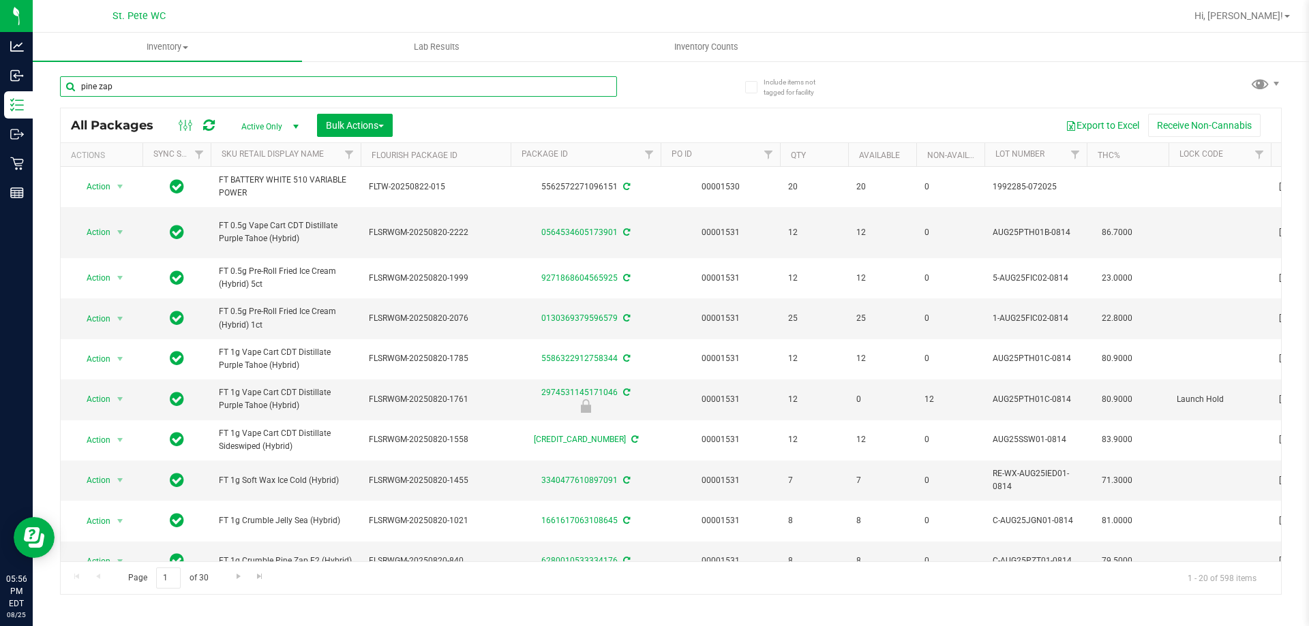
type input "pine zap"
